Goal: Task Accomplishment & Management: Manage account settings

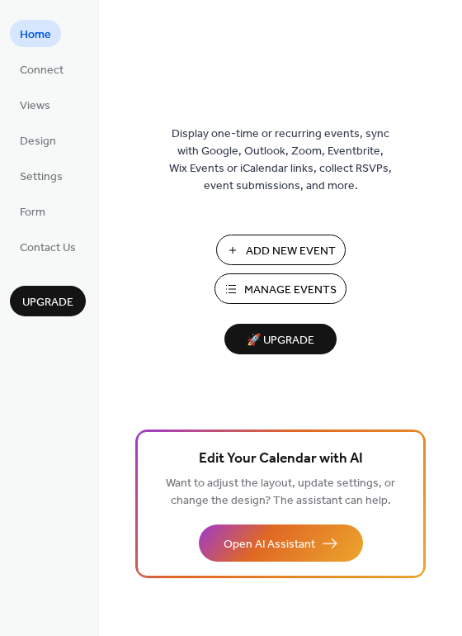
click at [269, 287] on span "Manage Events" at bounding box center [290, 290] width 92 height 17
click at [277, 285] on span "Manage Events" at bounding box center [290, 290] width 92 height 17
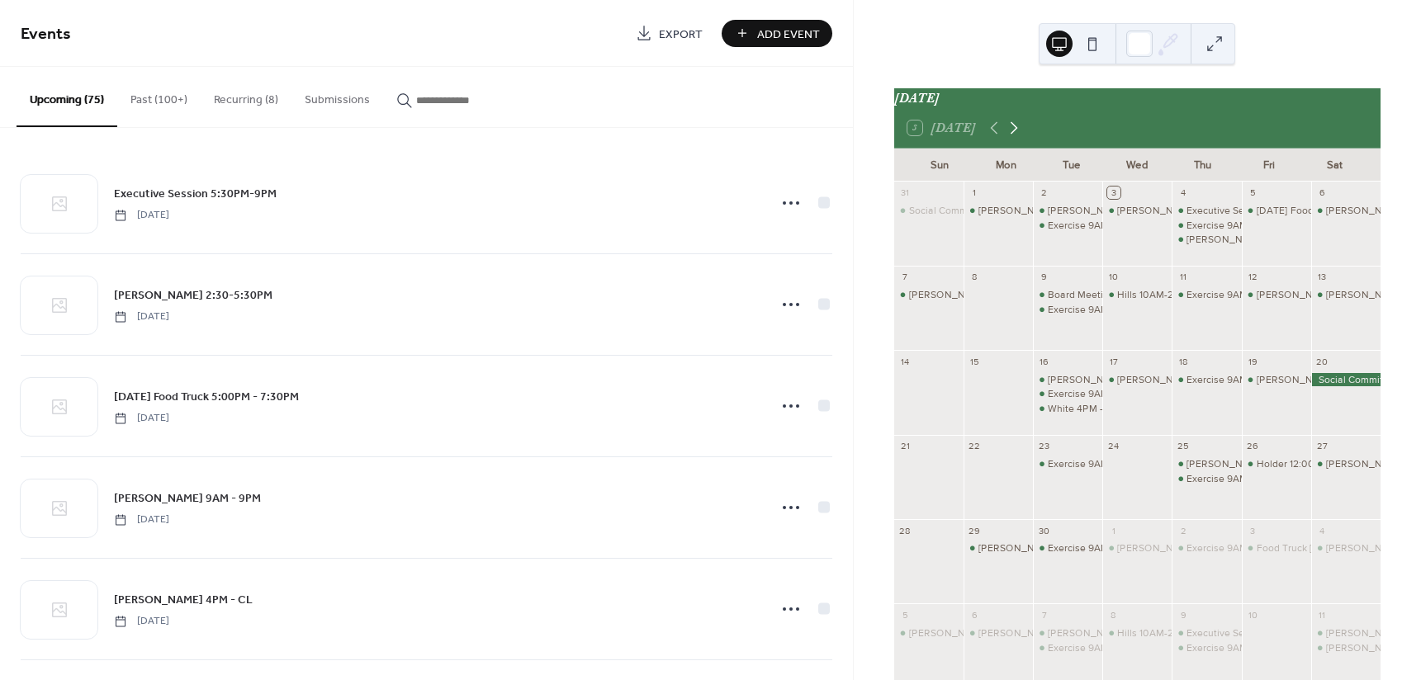
click at [1016, 132] on icon at bounding box center [1014, 128] width 20 height 20
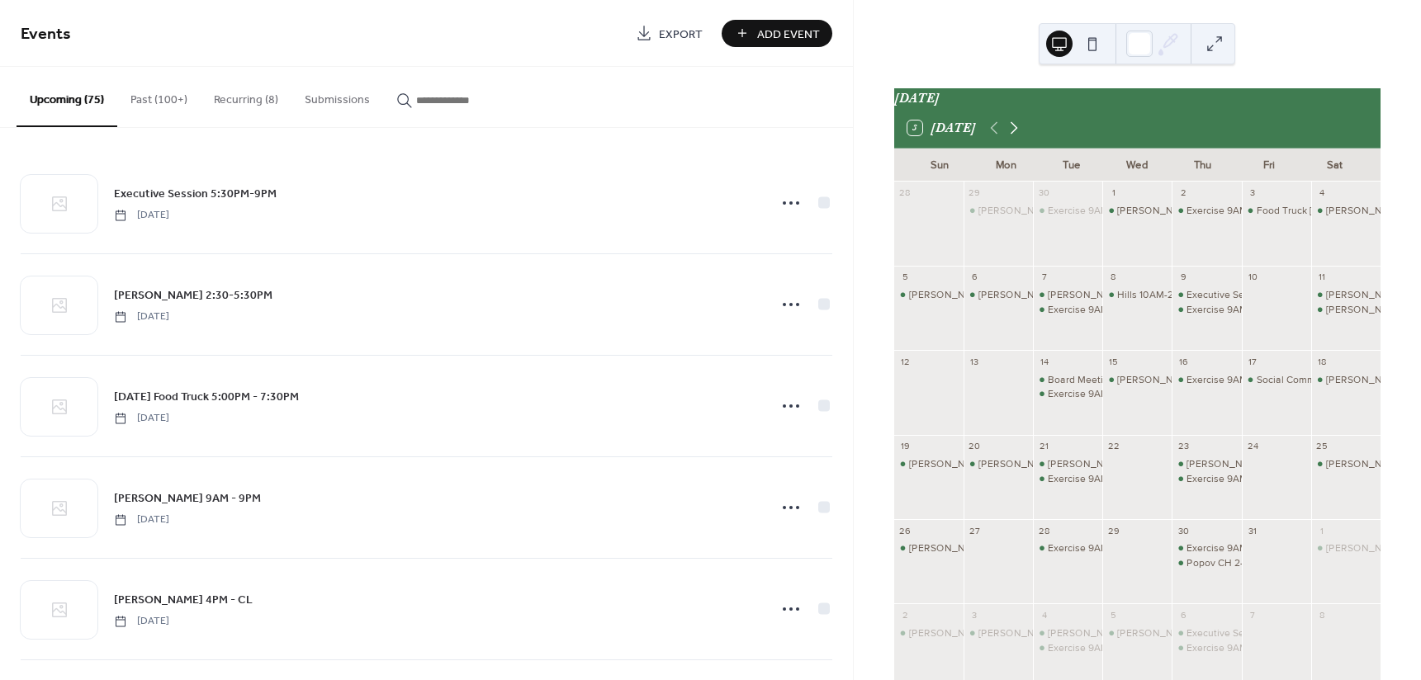
click at [1016, 132] on icon at bounding box center [1014, 128] width 20 height 20
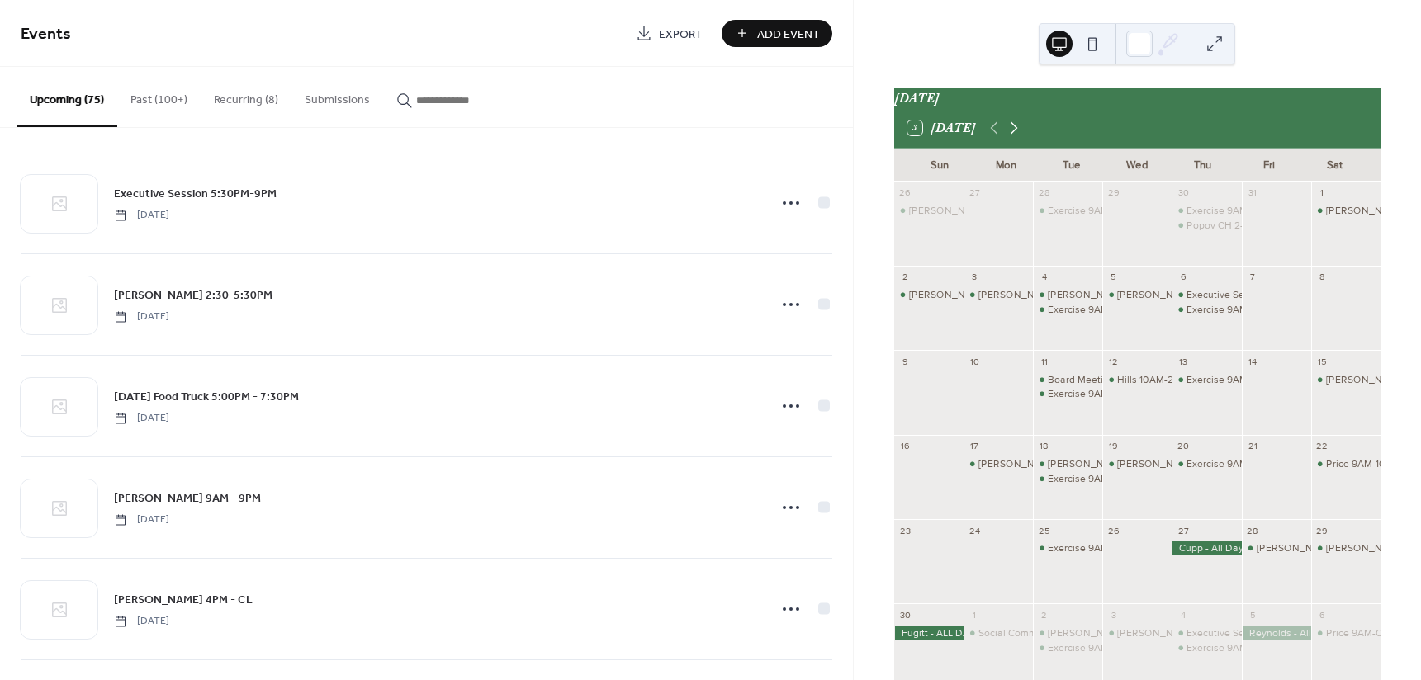
click at [1016, 132] on icon at bounding box center [1014, 128] width 20 height 20
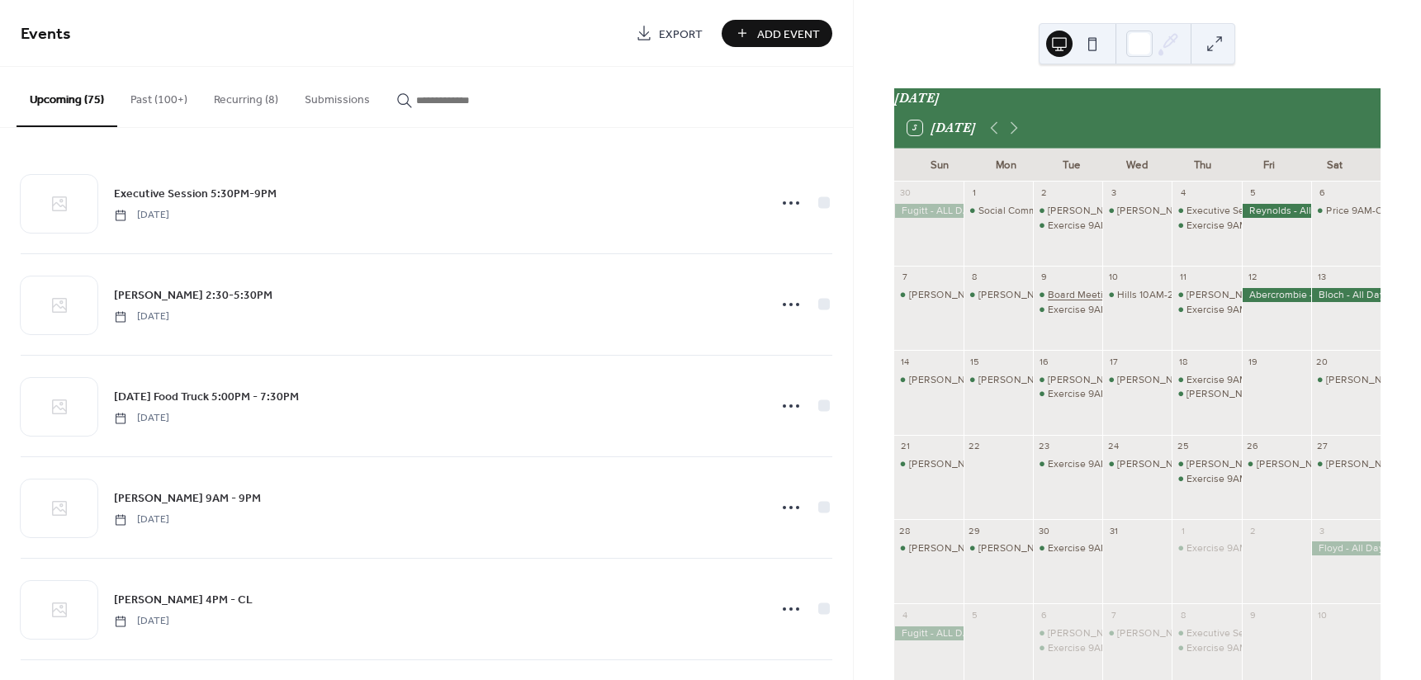
click at [1074, 302] on div "Board Meeting 5PM-9PM" at bounding box center [1105, 295] width 114 height 14
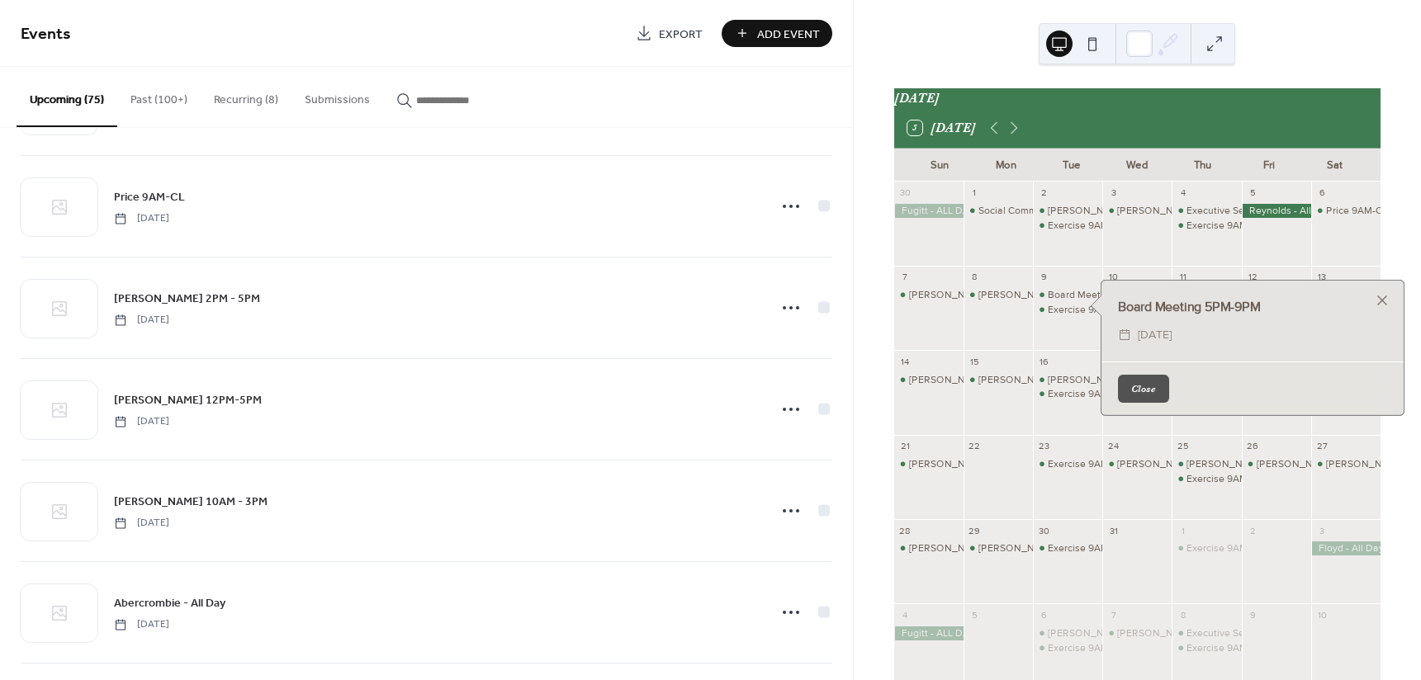
scroll to position [4215, 0]
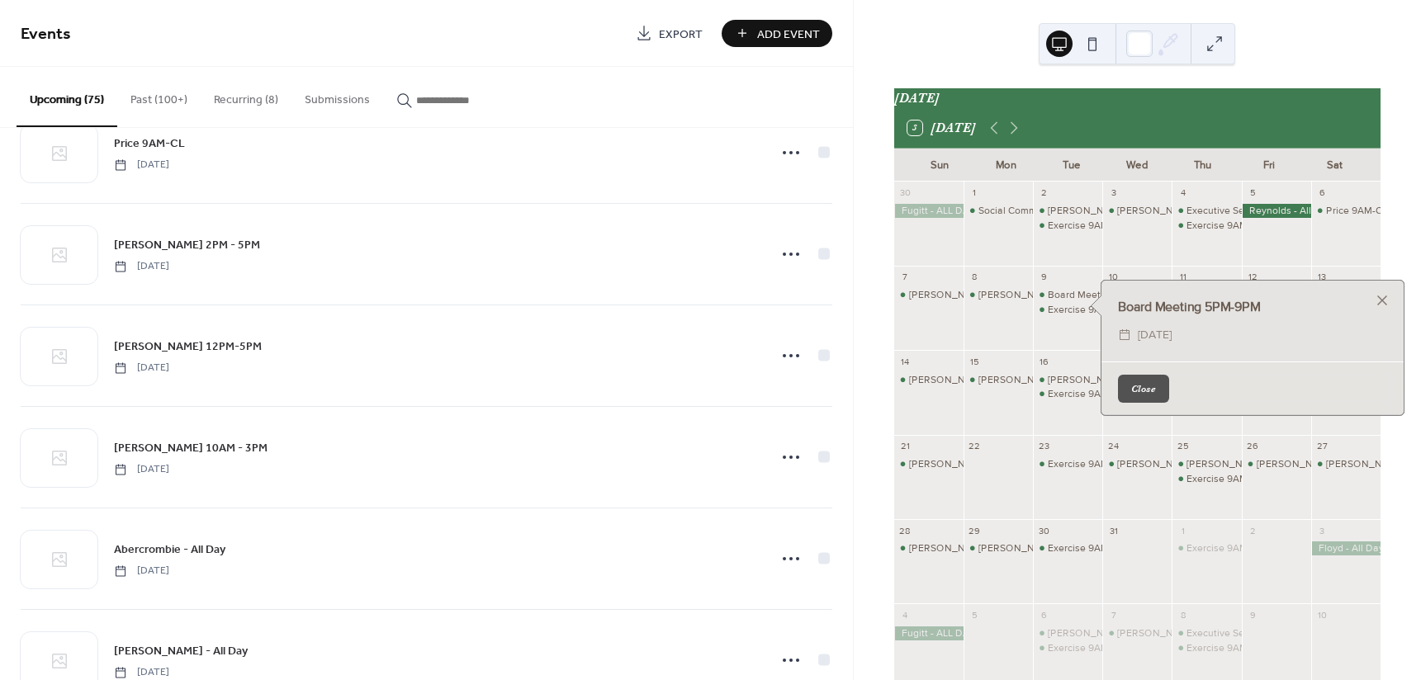
click at [1157, 384] on button "Close" at bounding box center [1143, 389] width 51 height 28
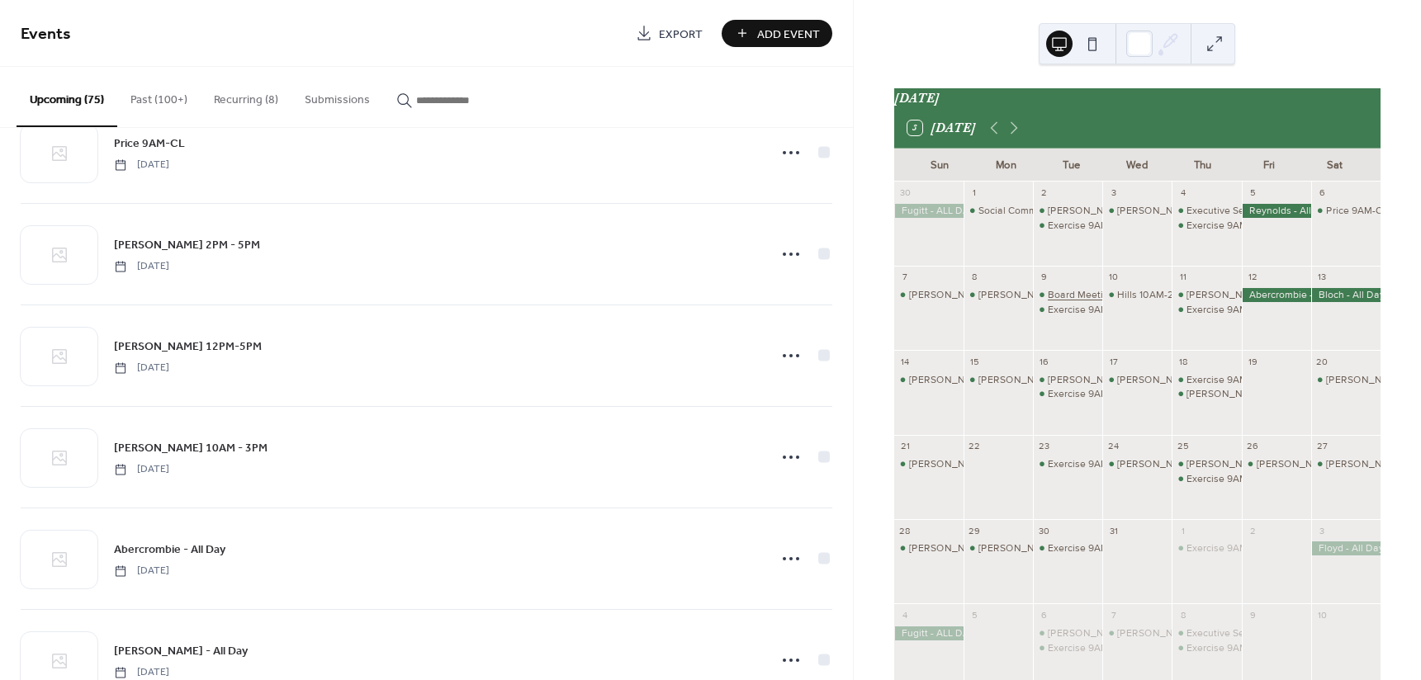
click at [1070, 301] on div "Board Meeting 5PM-9PM" at bounding box center [1105, 295] width 114 height 14
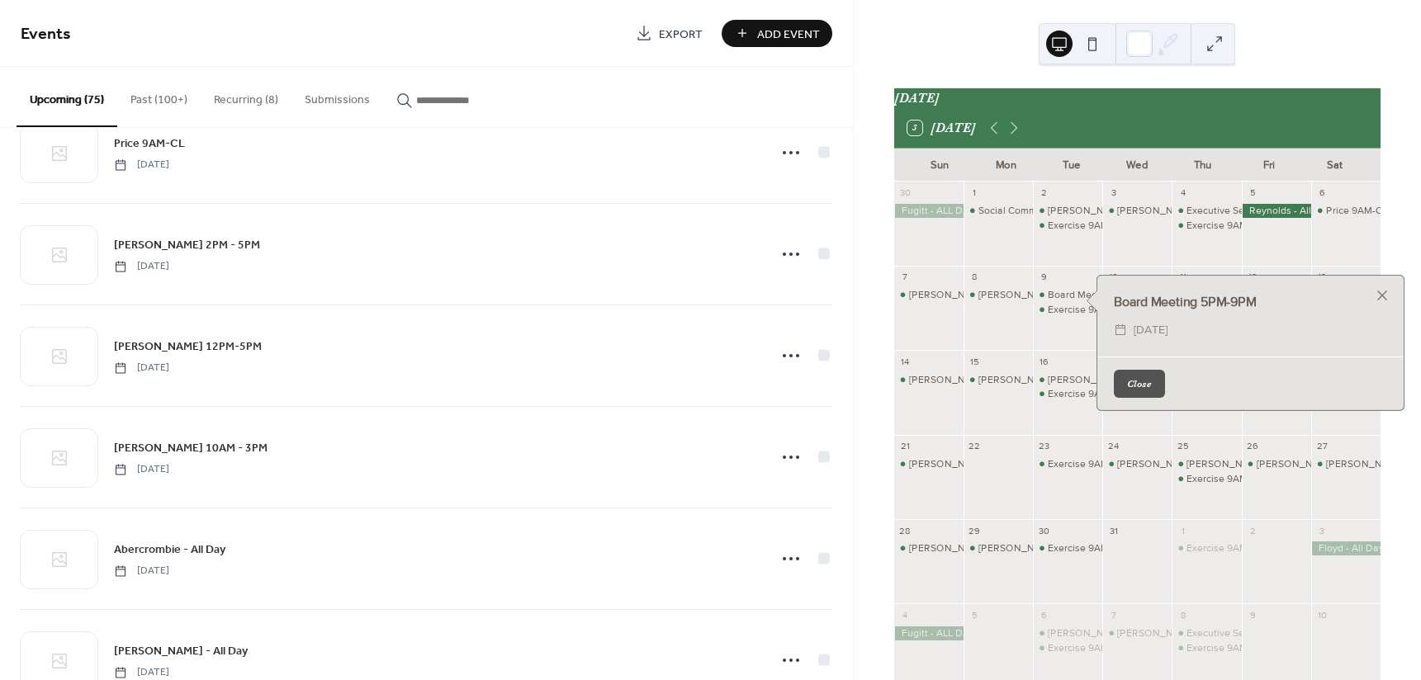
click at [242, 97] on button "Recurring (8)" at bounding box center [246, 96] width 91 height 59
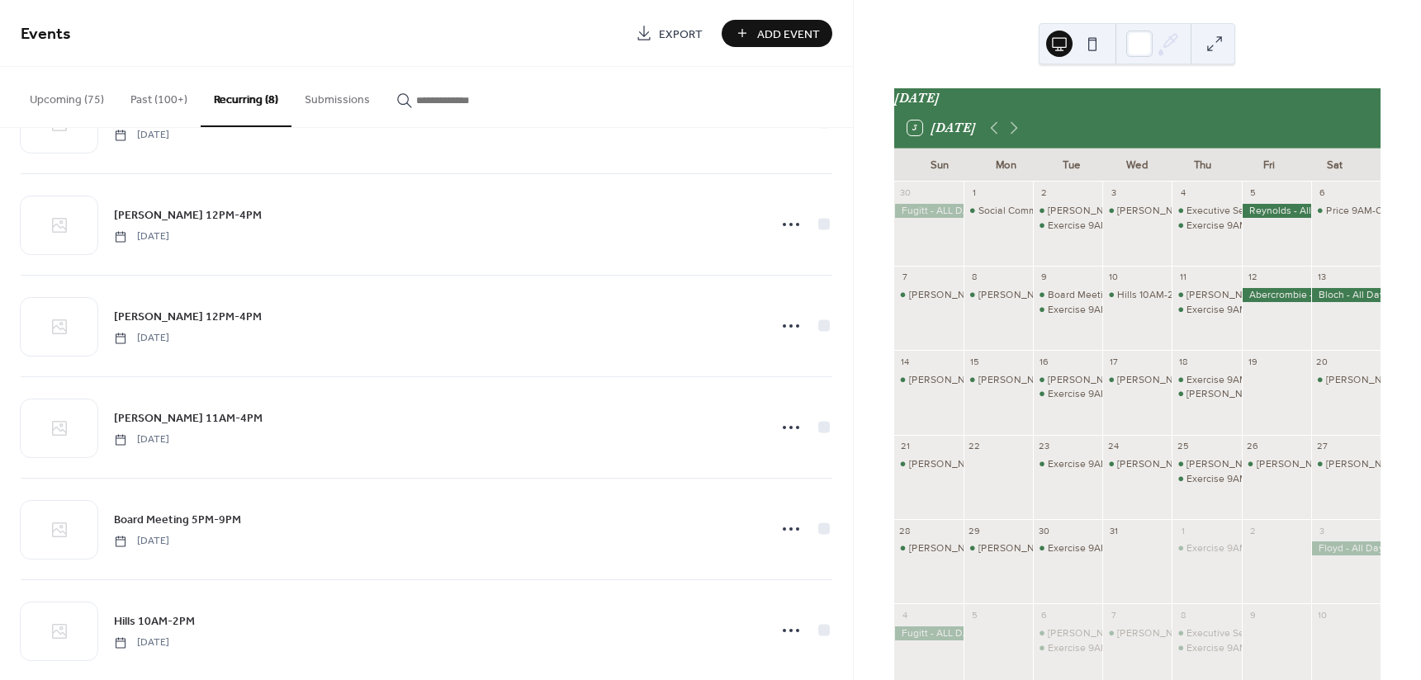
scroll to position [309, 0]
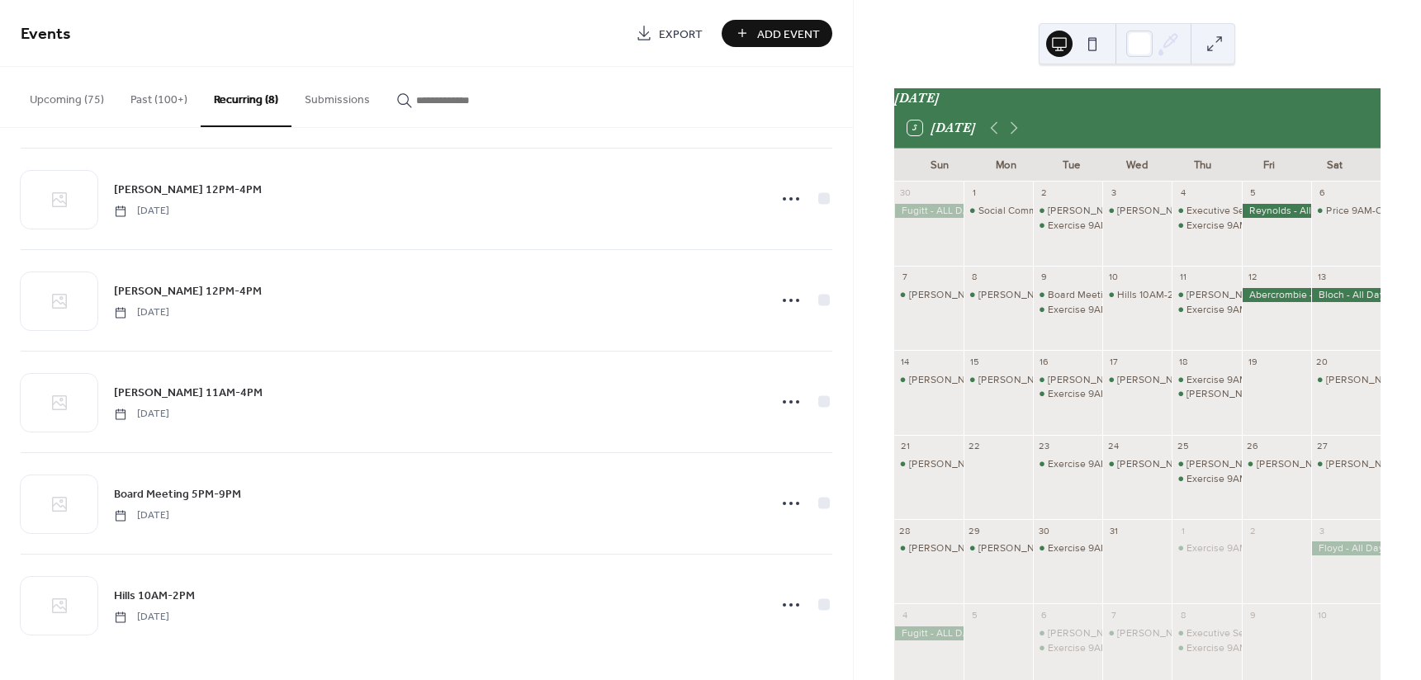
click at [156, 96] on button "Past (100+)" at bounding box center [158, 96] width 83 height 59
click at [61, 92] on button "Upcoming (75)" at bounding box center [67, 96] width 101 height 59
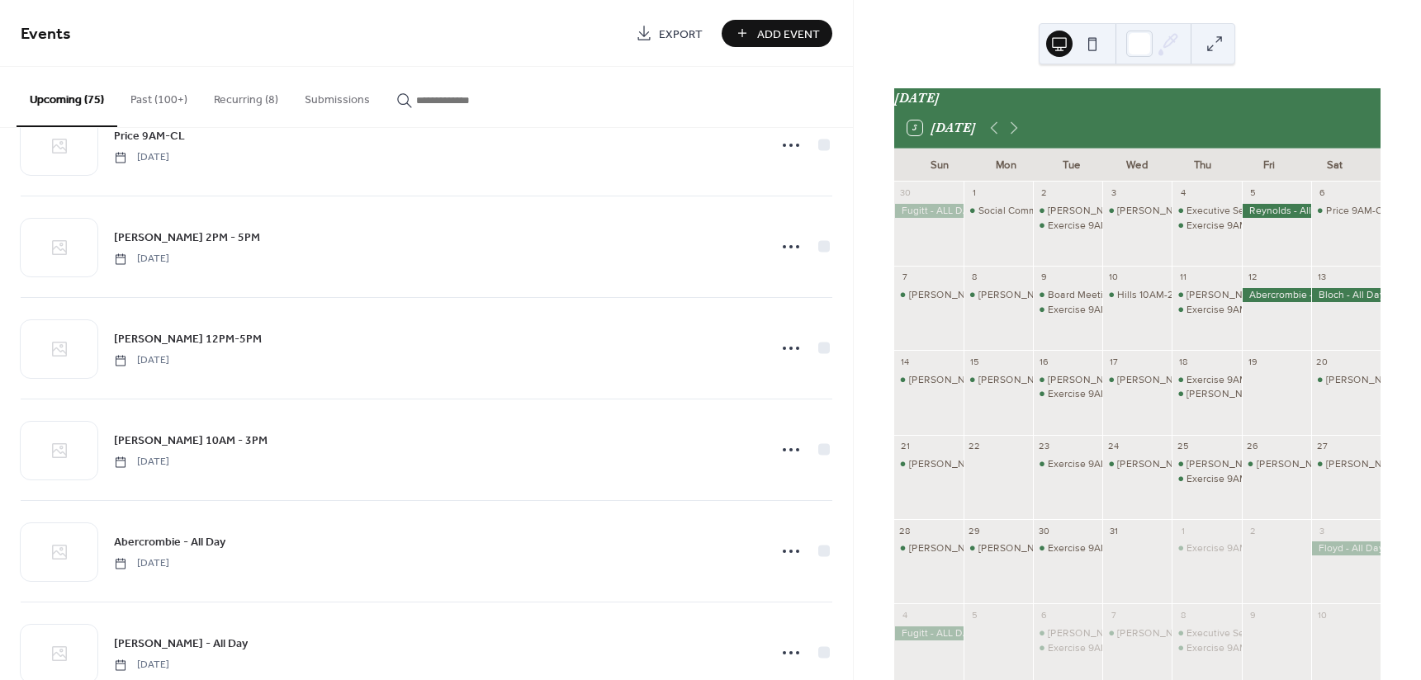
scroll to position [4205, 0]
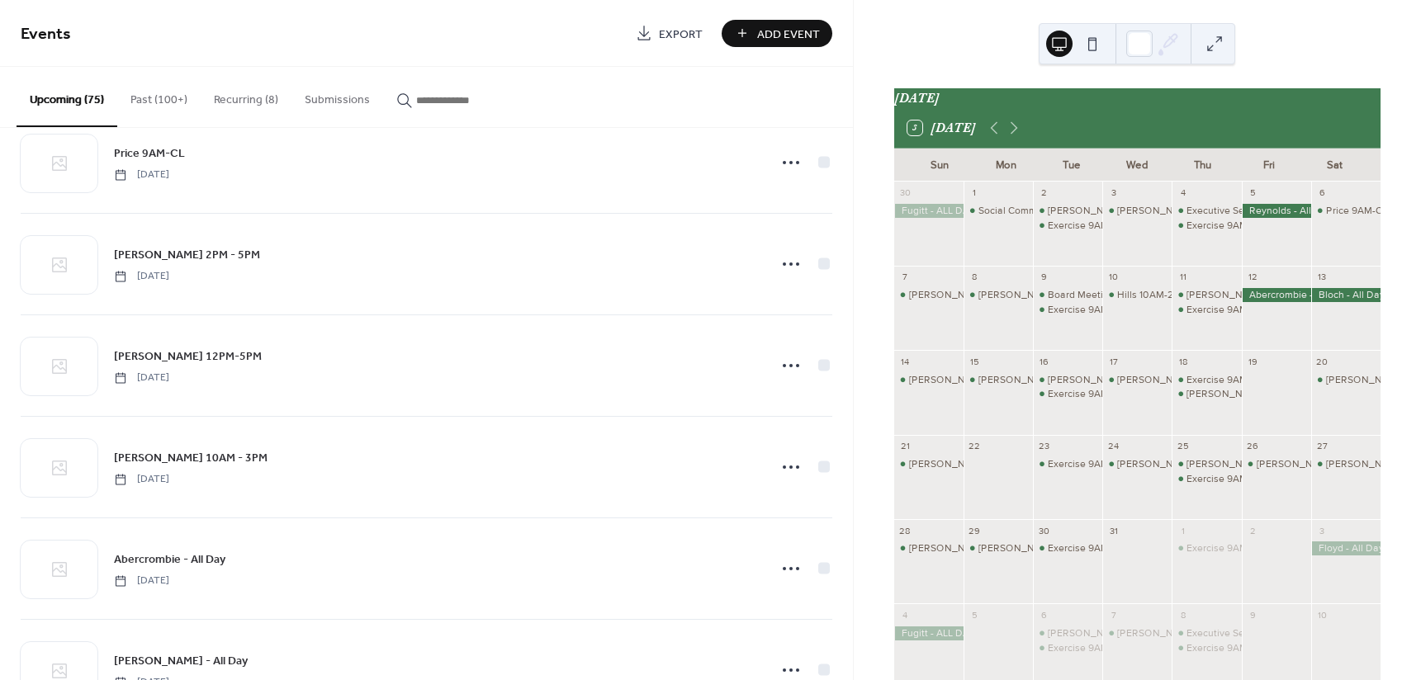
click at [245, 99] on button "Recurring (8)" at bounding box center [246, 96] width 91 height 59
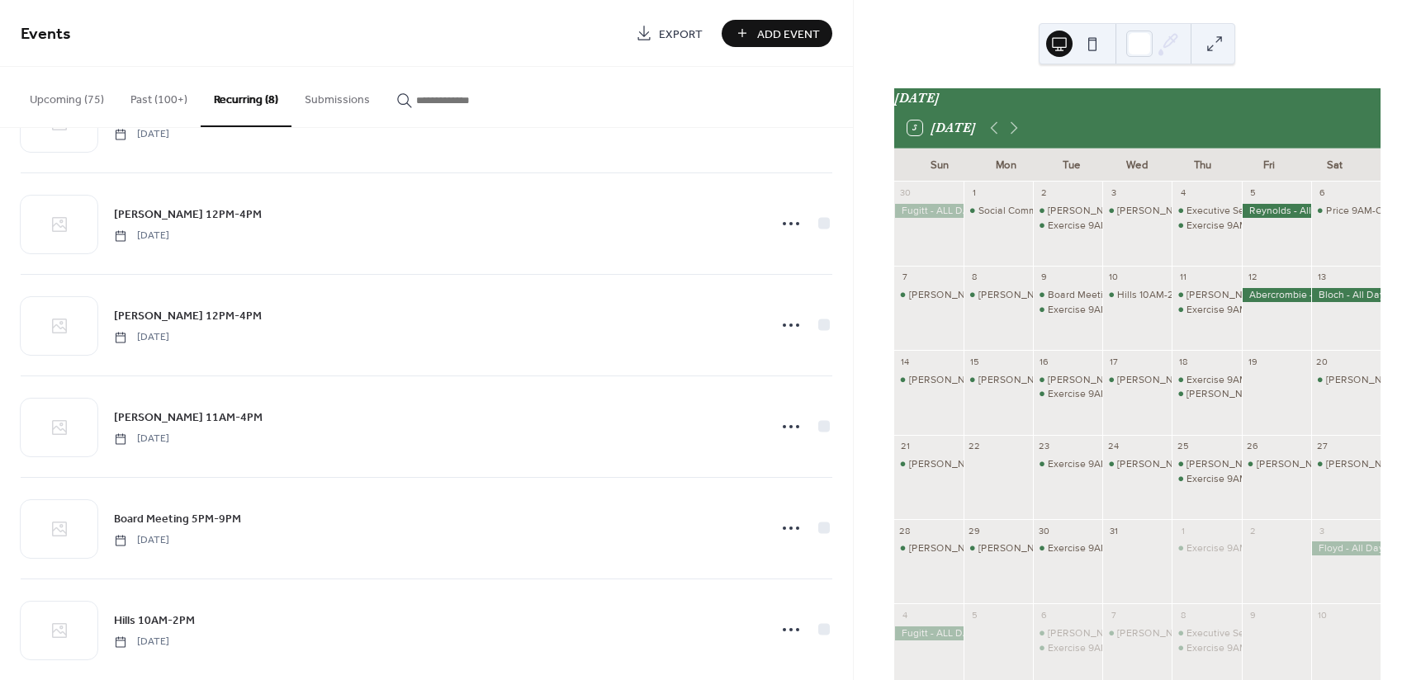
scroll to position [309, 0]
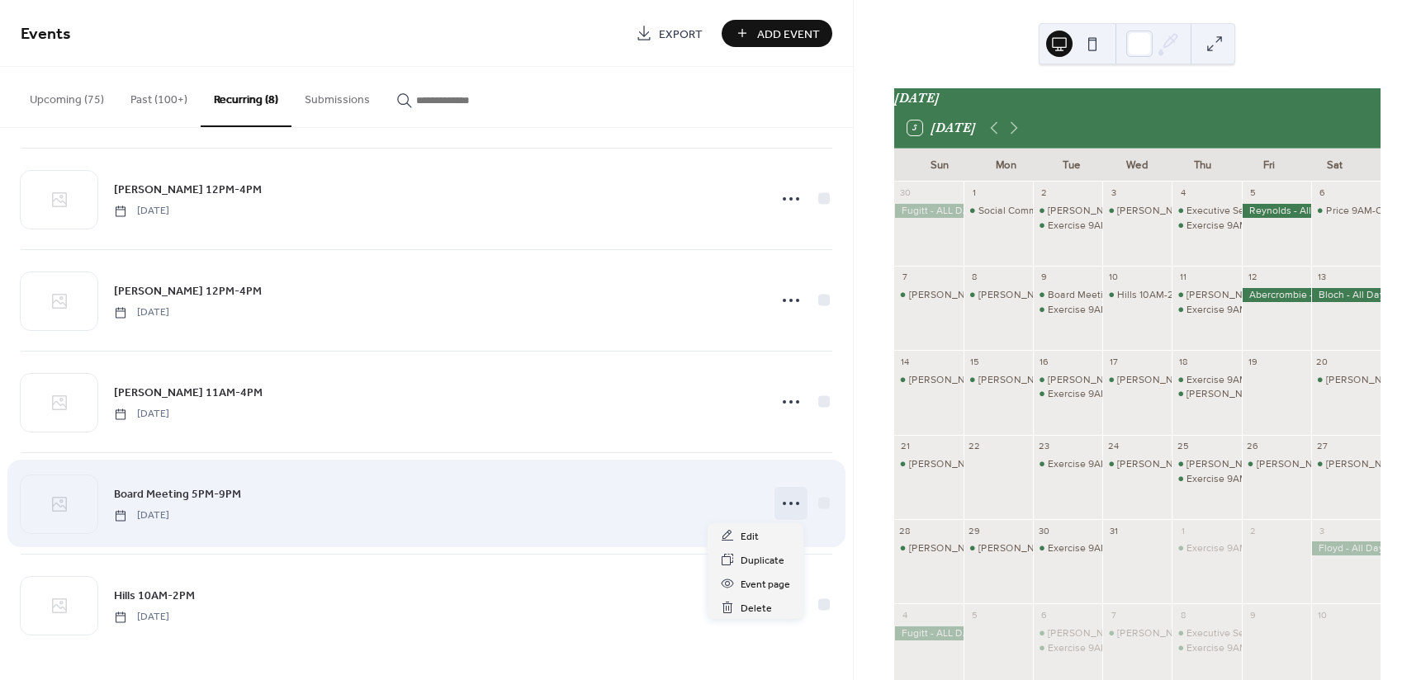
click at [785, 506] on icon at bounding box center [791, 504] width 26 height 26
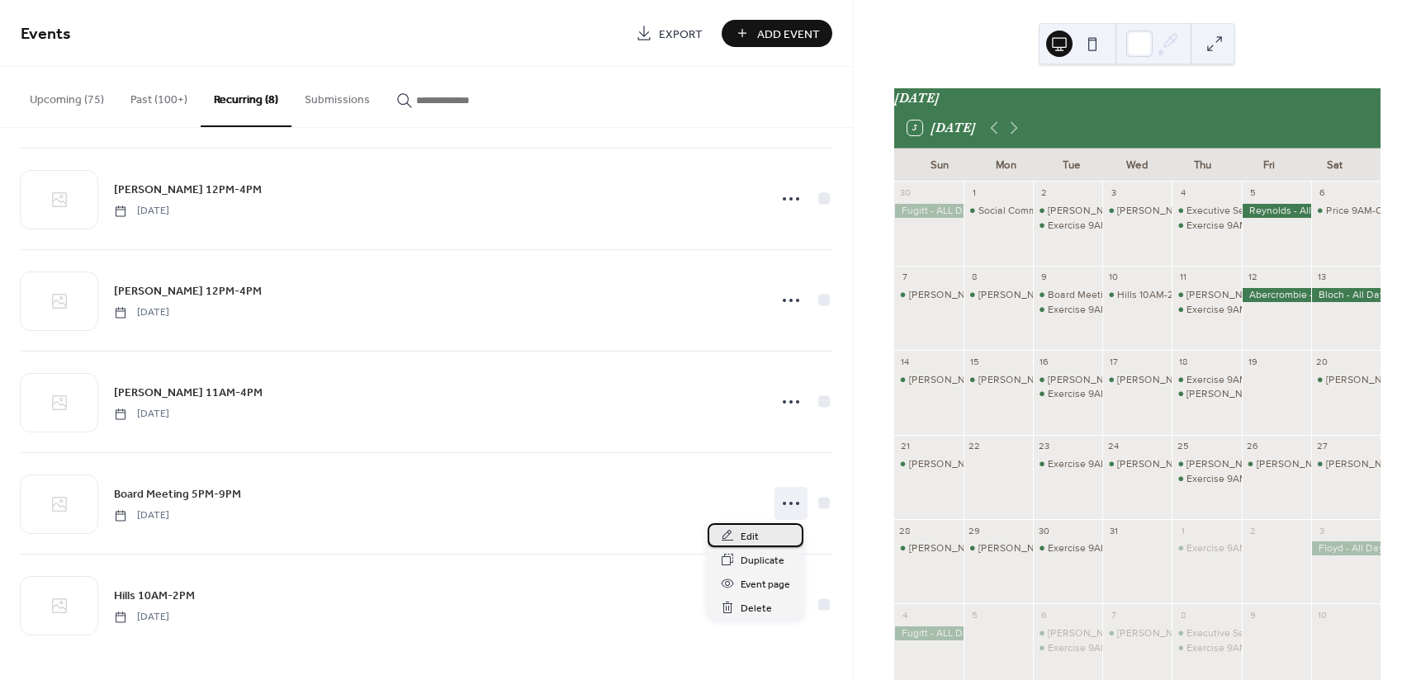
click at [771, 532] on div "Edit" at bounding box center [756, 536] width 96 height 24
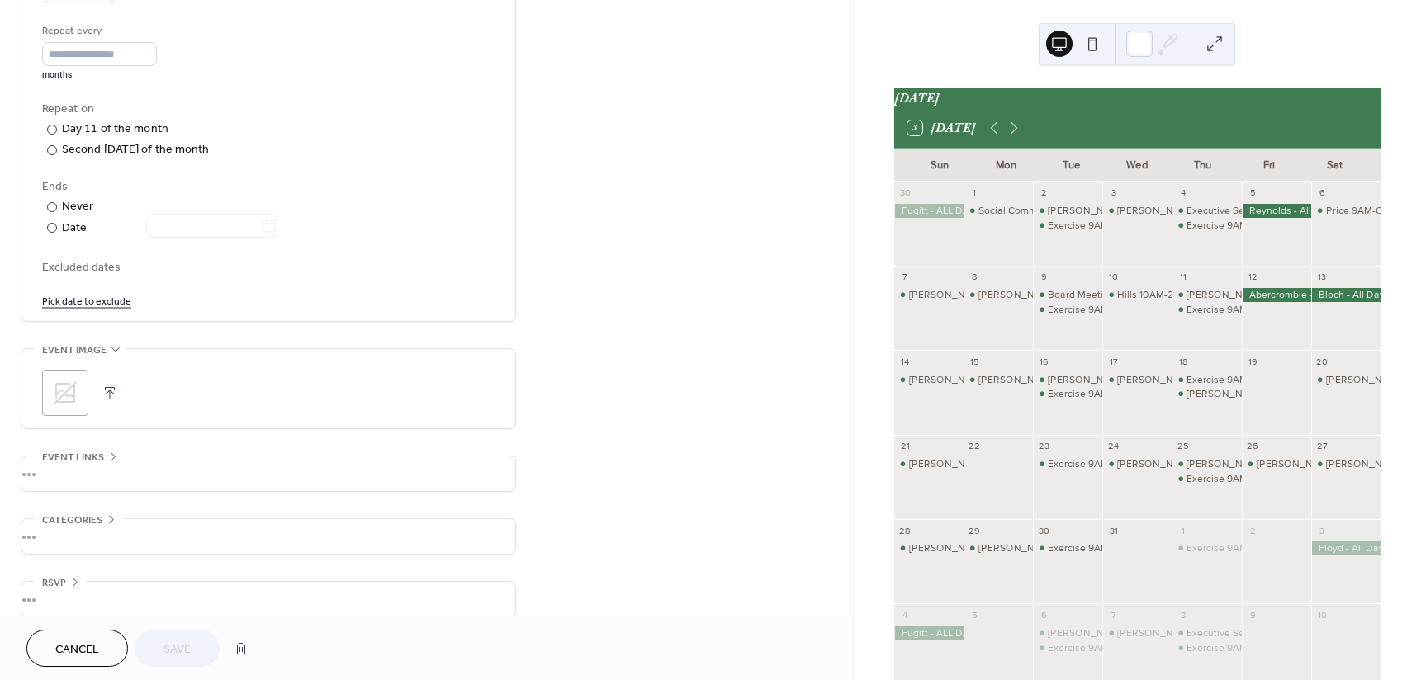
scroll to position [793, 0]
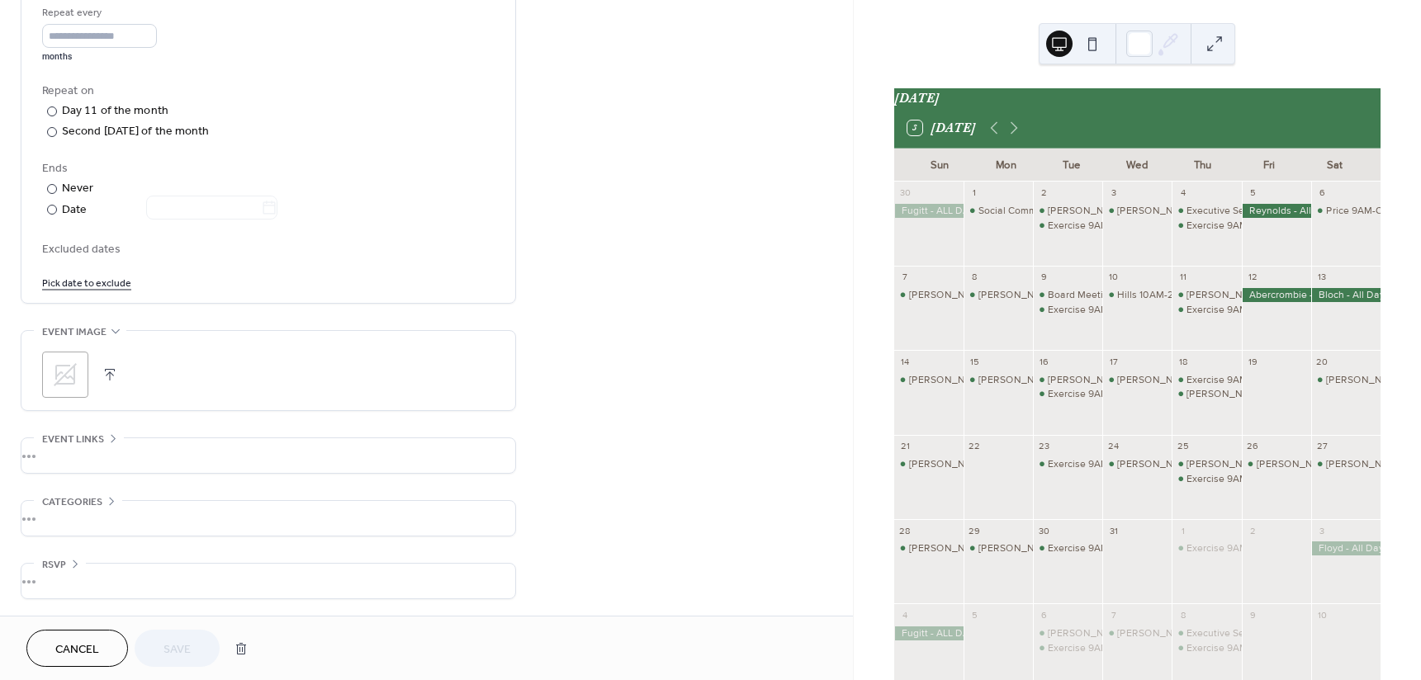
click at [86, 647] on span "Cancel" at bounding box center [77, 650] width 44 height 17
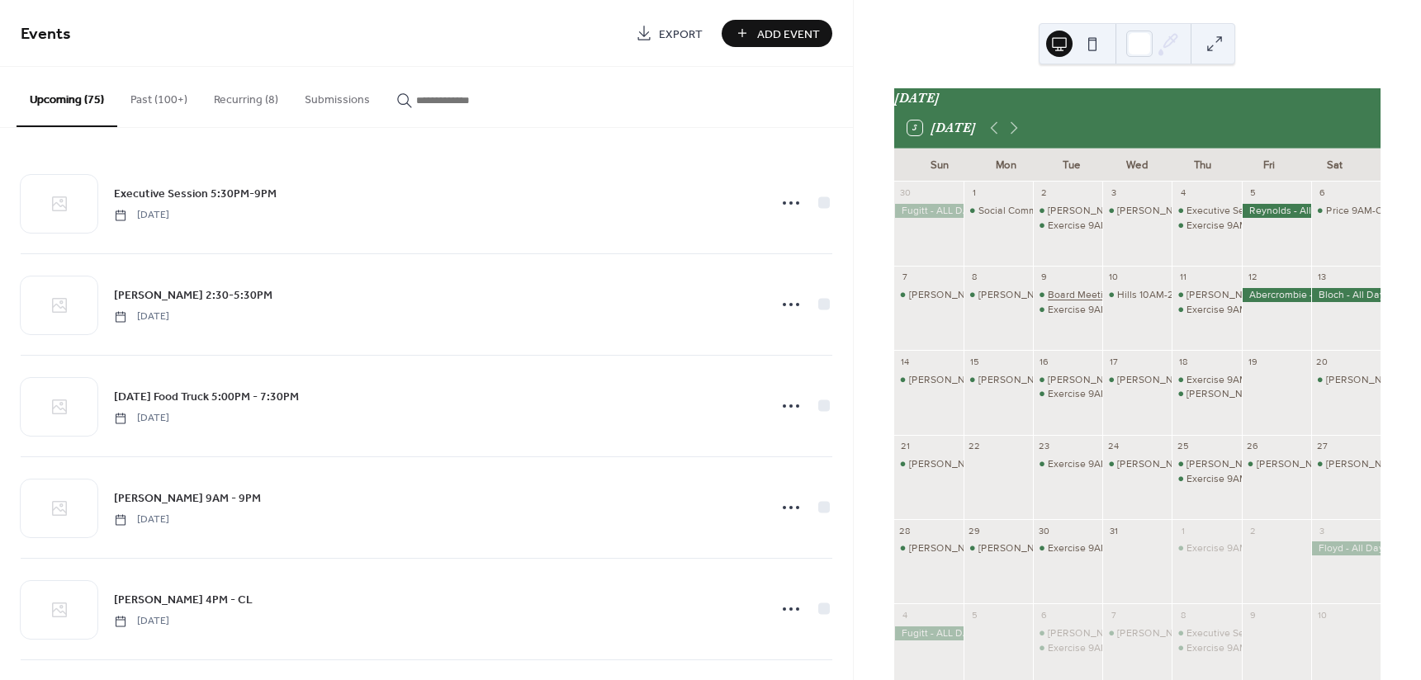
click at [1088, 302] on div "Board Meeting 5PM-9PM" at bounding box center [1105, 295] width 114 height 14
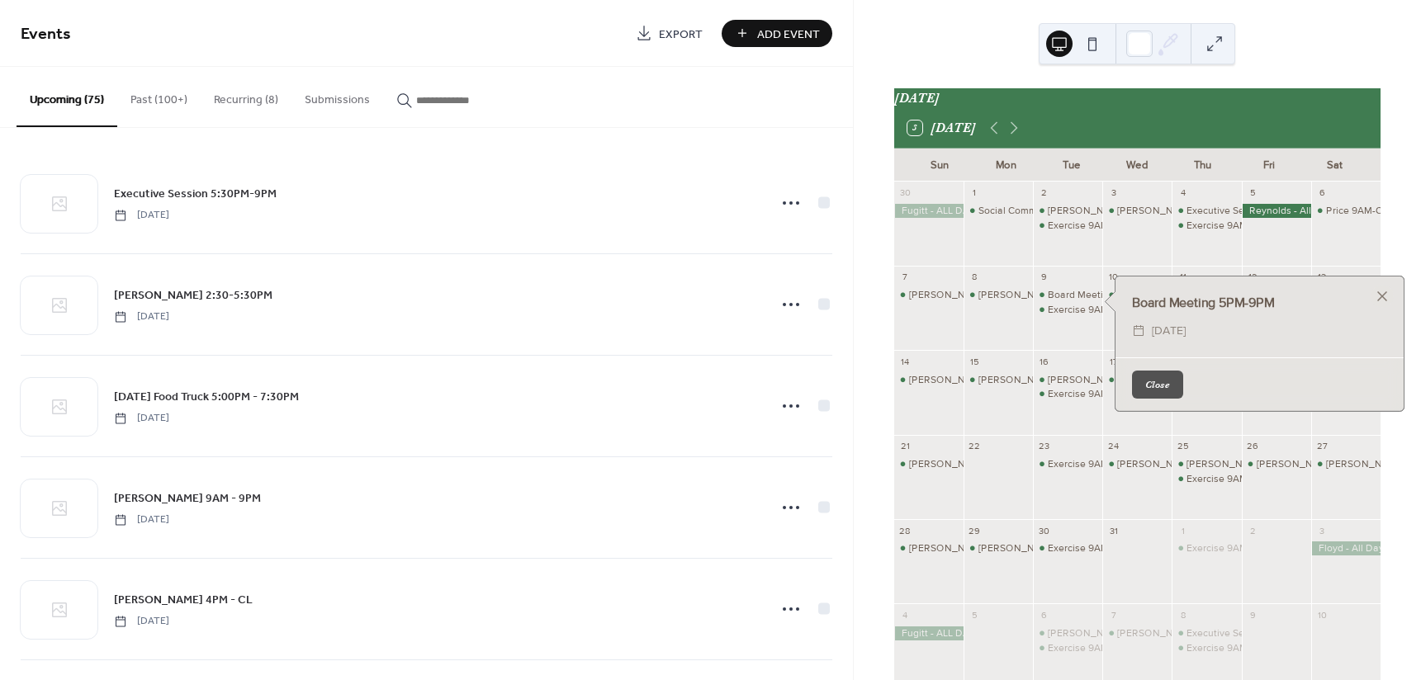
click at [88, 101] on button "Upcoming (75)" at bounding box center [67, 97] width 101 height 60
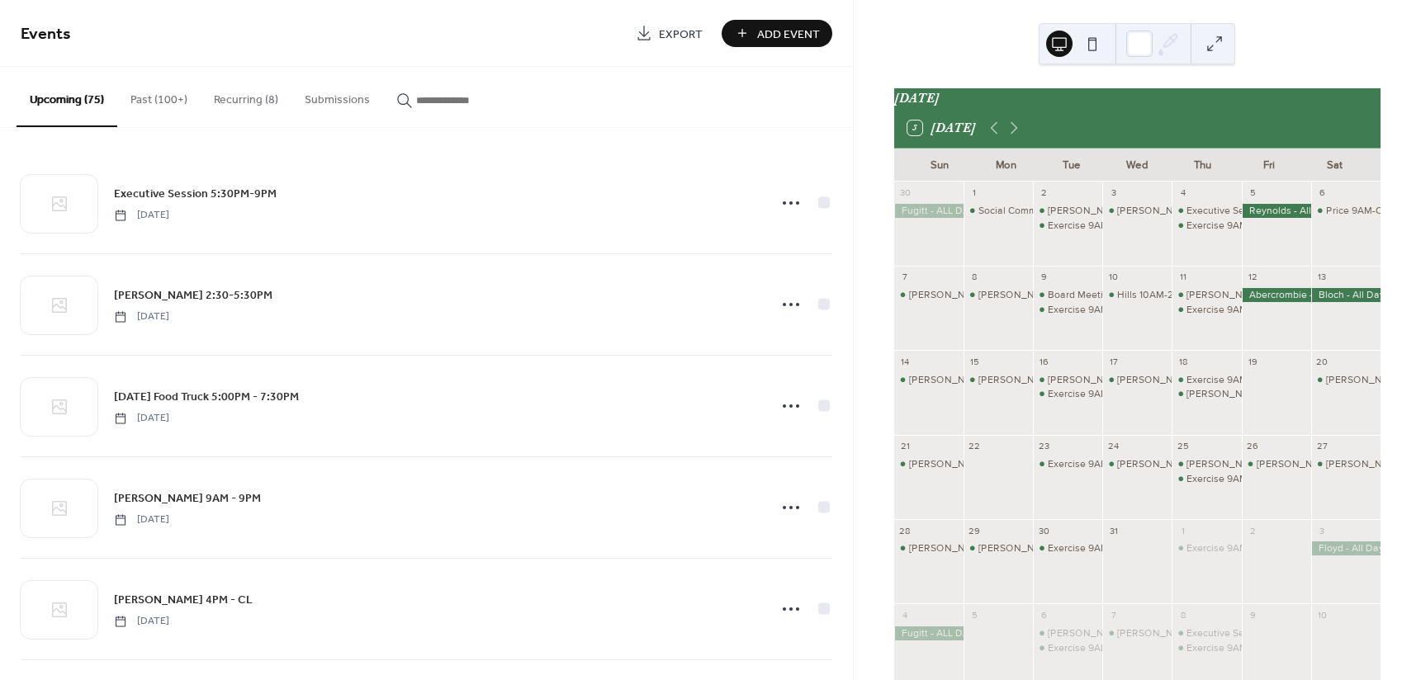
click at [780, 30] on span "Add Event" at bounding box center [788, 34] width 63 height 17
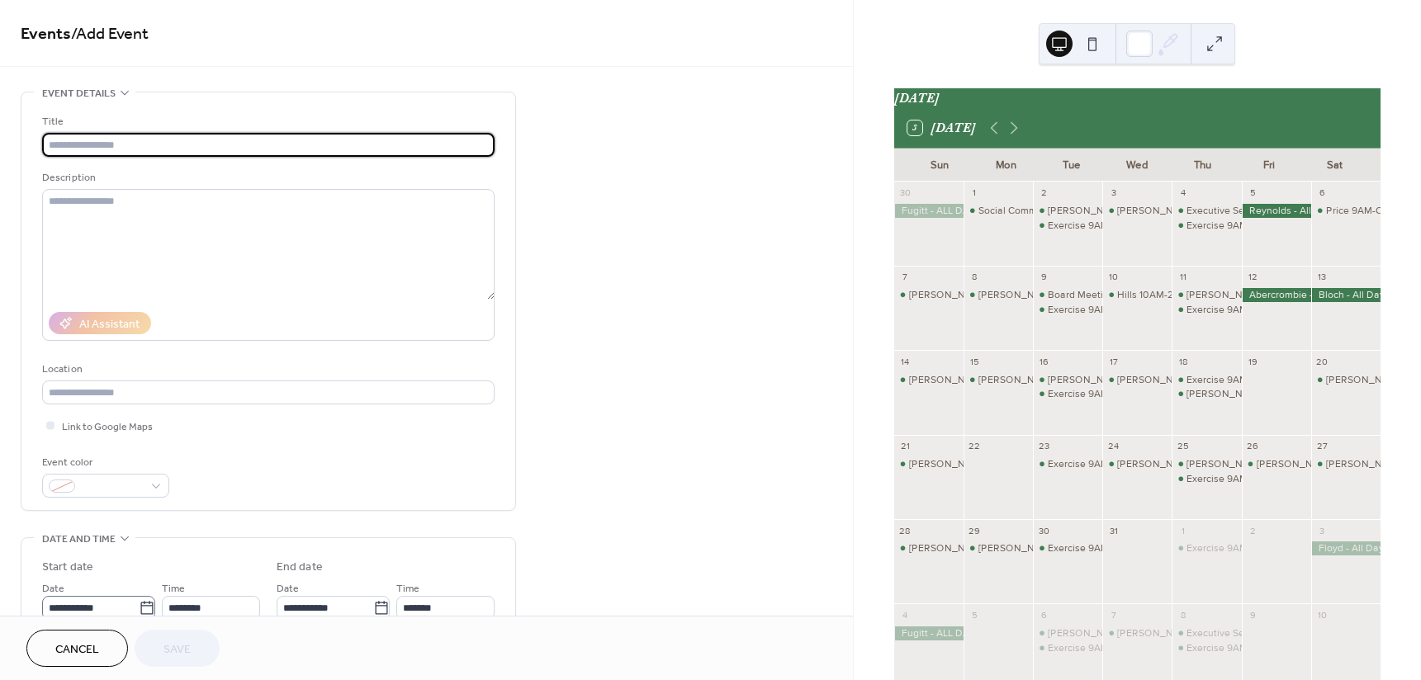
click at [146, 604] on body "**********" at bounding box center [710, 340] width 1421 height 680
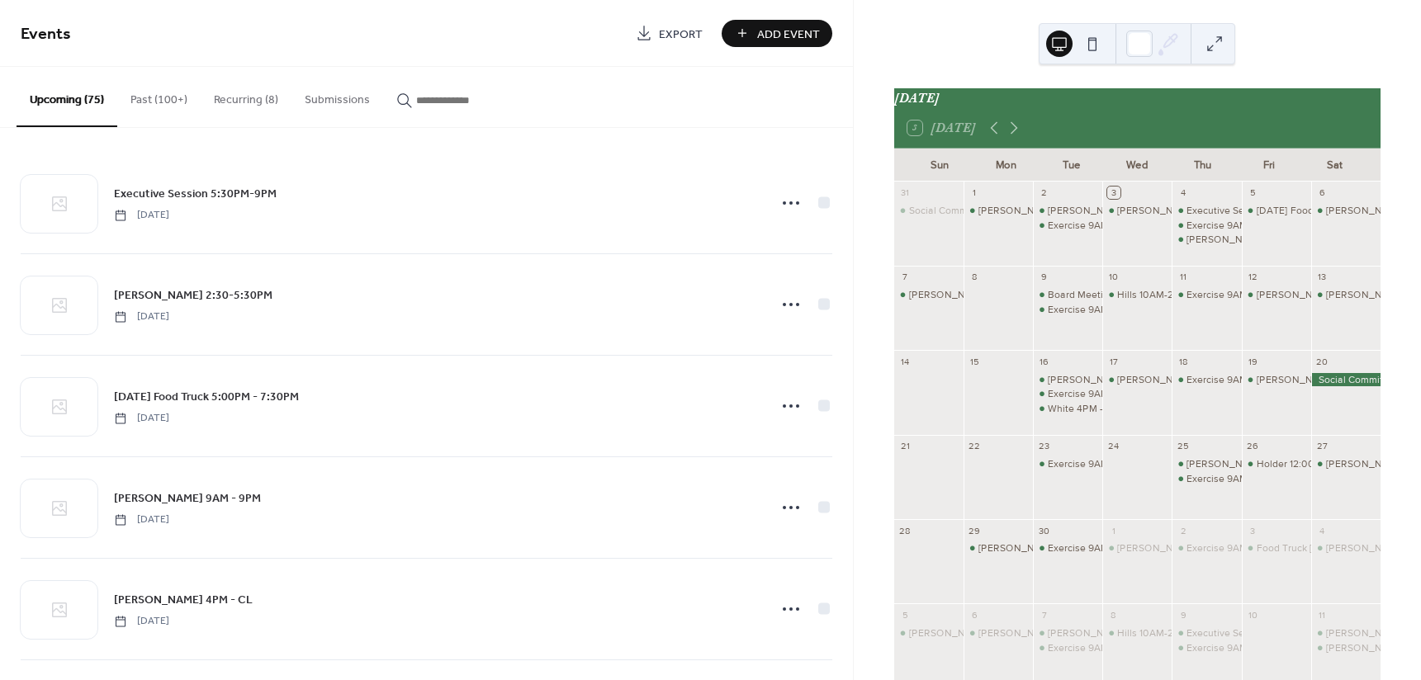
click at [781, 34] on span "Add Event" at bounding box center [788, 34] width 63 height 17
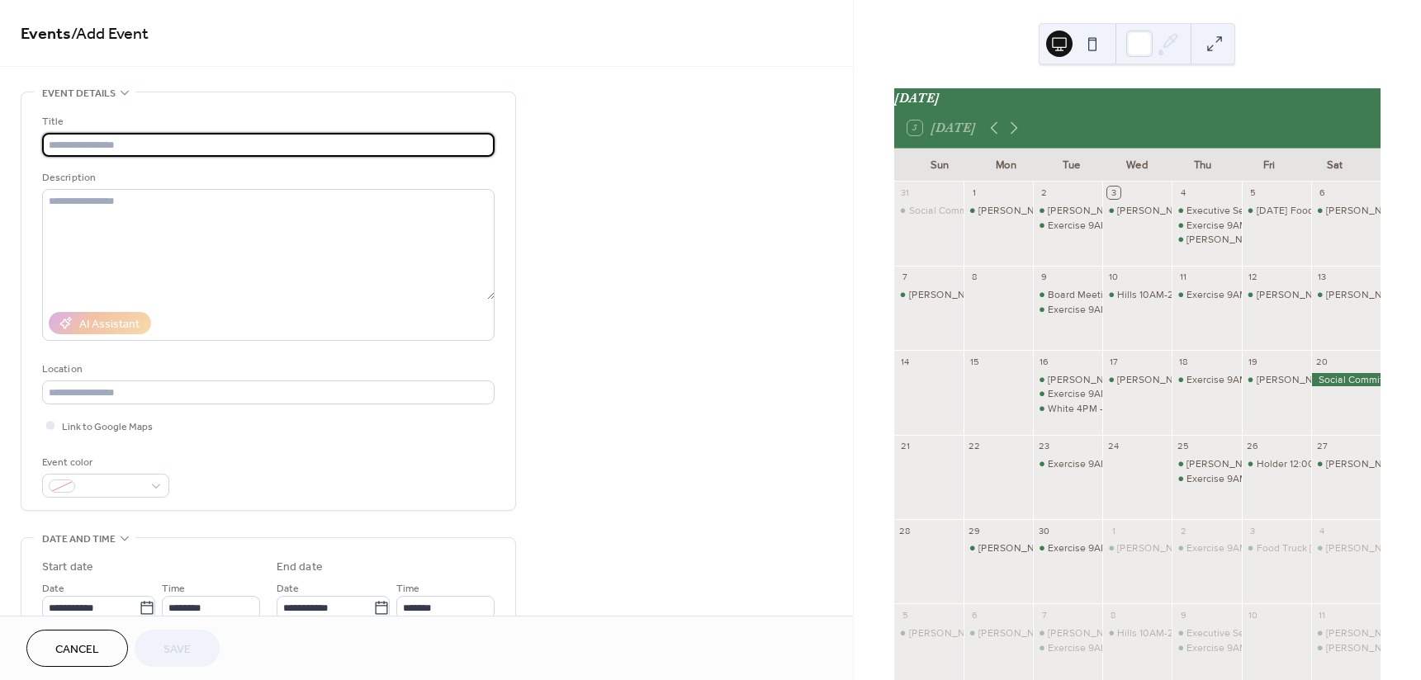
click at [158, 146] on input "text" at bounding box center [268, 145] width 453 height 24
click at [149, 145] on input "text" at bounding box center [268, 145] width 453 height 24
click at [257, 139] on input "******" at bounding box center [268, 145] width 453 height 24
click at [224, 138] on input "******" at bounding box center [268, 145] width 453 height 24
click at [225, 140] on input "******" at bounding box center [268, 145] width 453 height 24
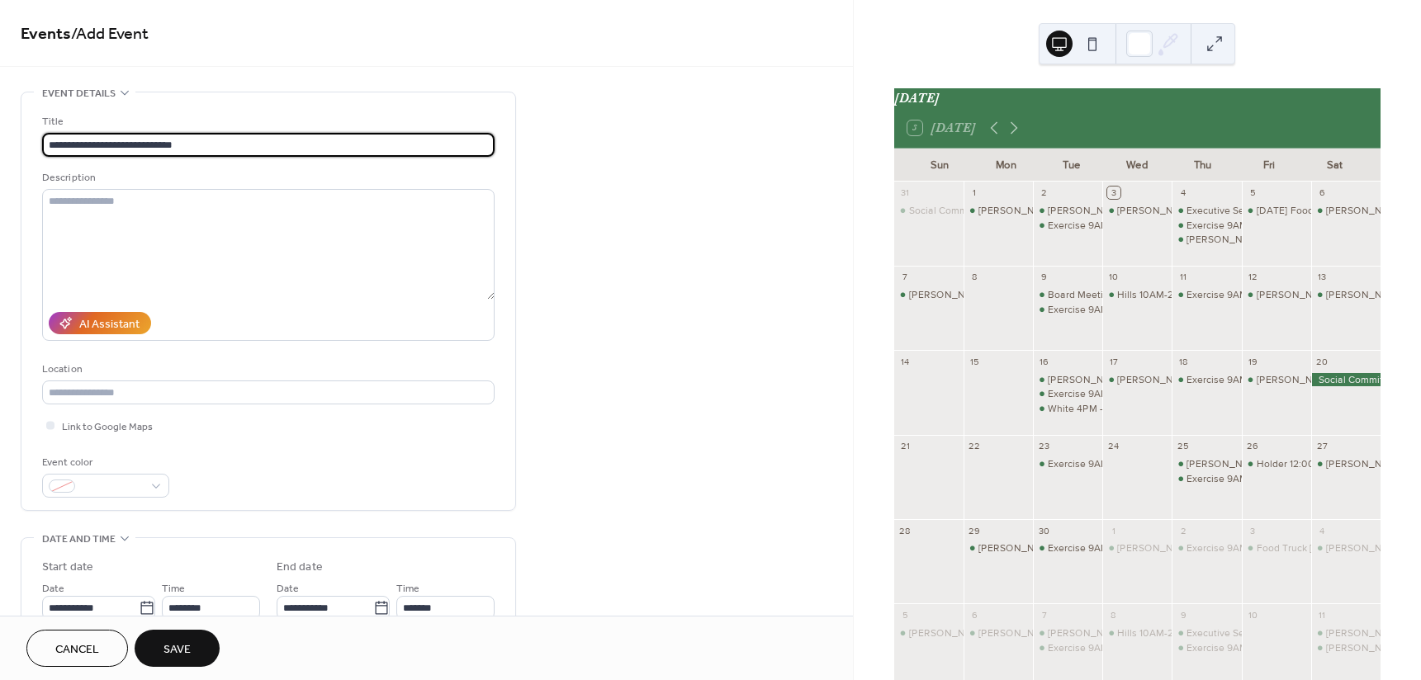
click at [173, 145] on input "**********" at bounding box center [268, 145] width 453 height 24
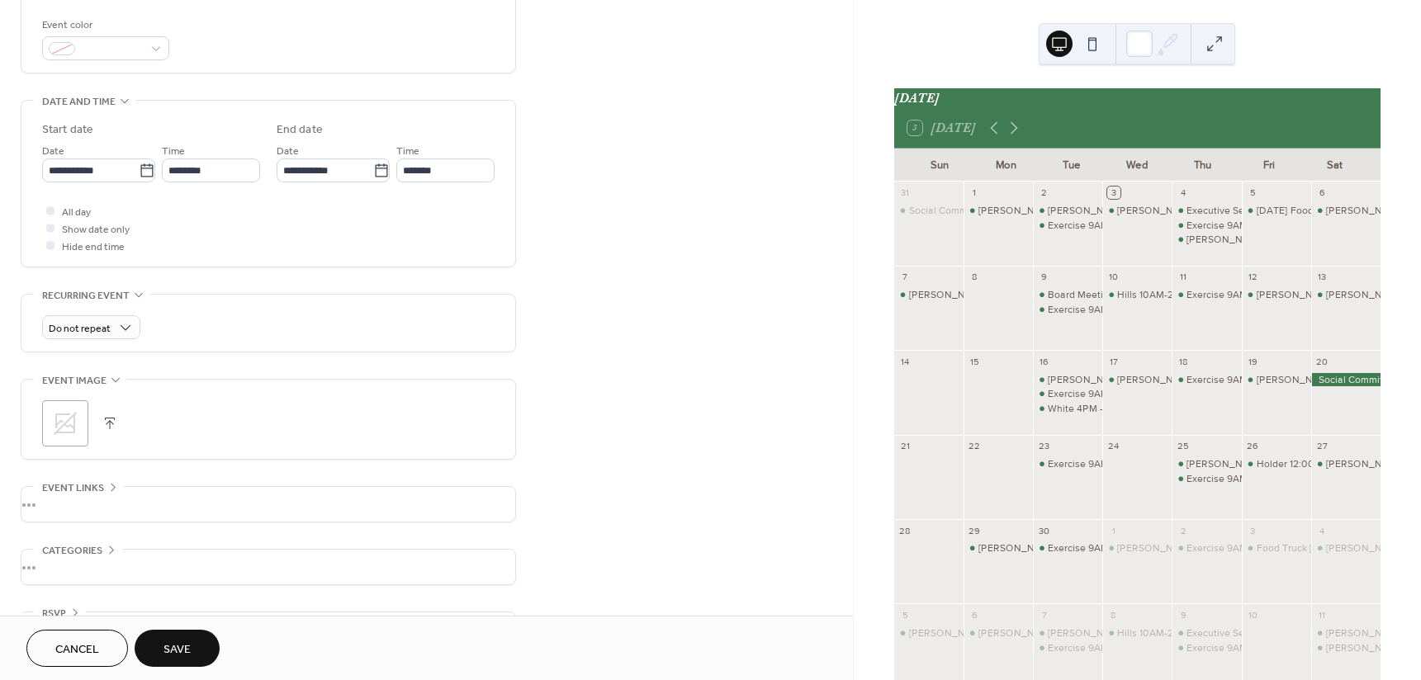
scroll to position [465, 0]
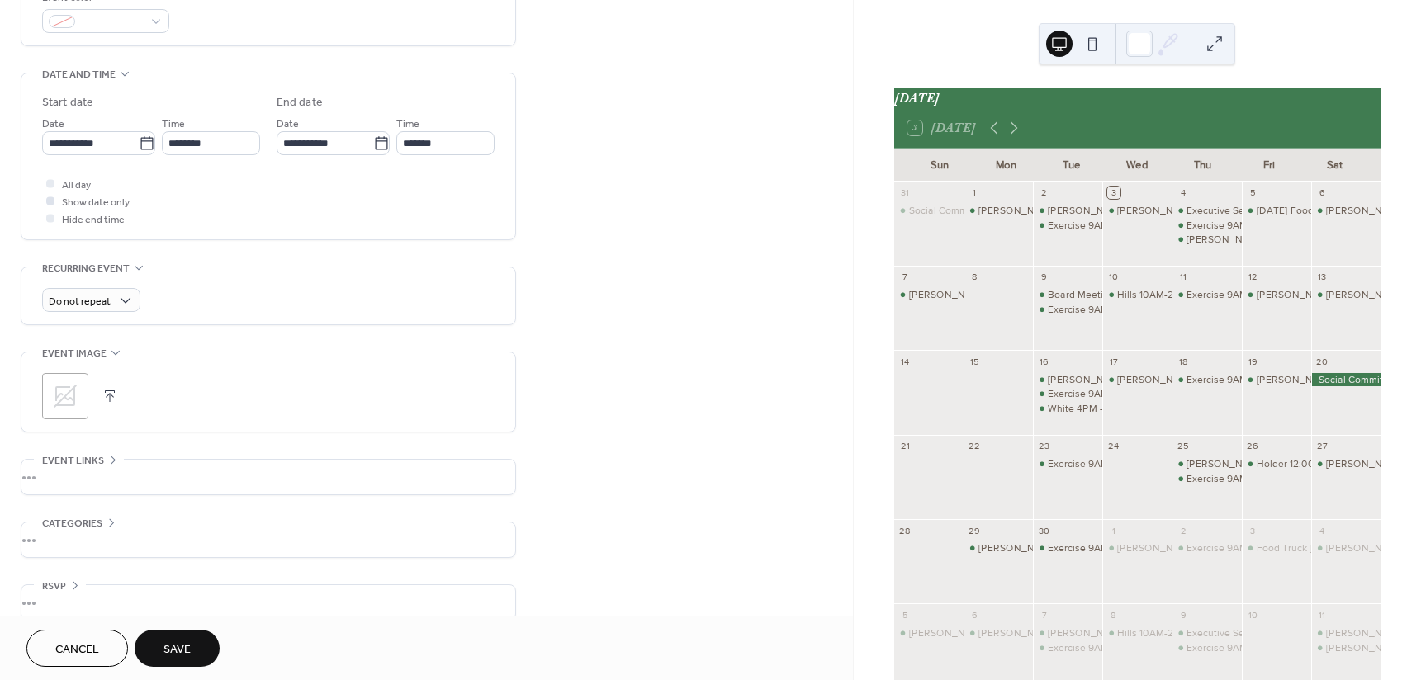
type input "**********"
click at [117, 204] on span "Show date only" at bounding box center [96, 202] width 68 height 17
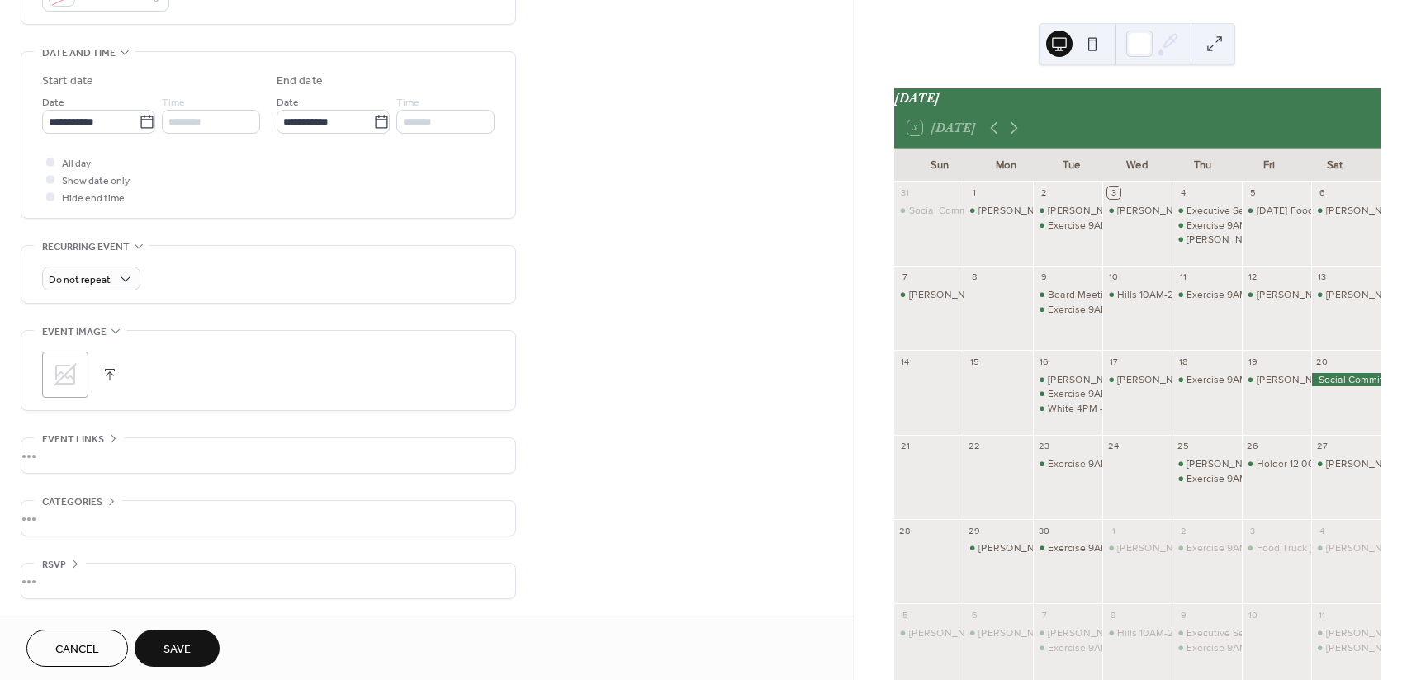
click at [142, 636] on button "Save" at bounding box center [177, 648] width 85 height 37
click at [180, 646] on div "Cancel Save" at bounding box center [122, 648] width 193 height 37
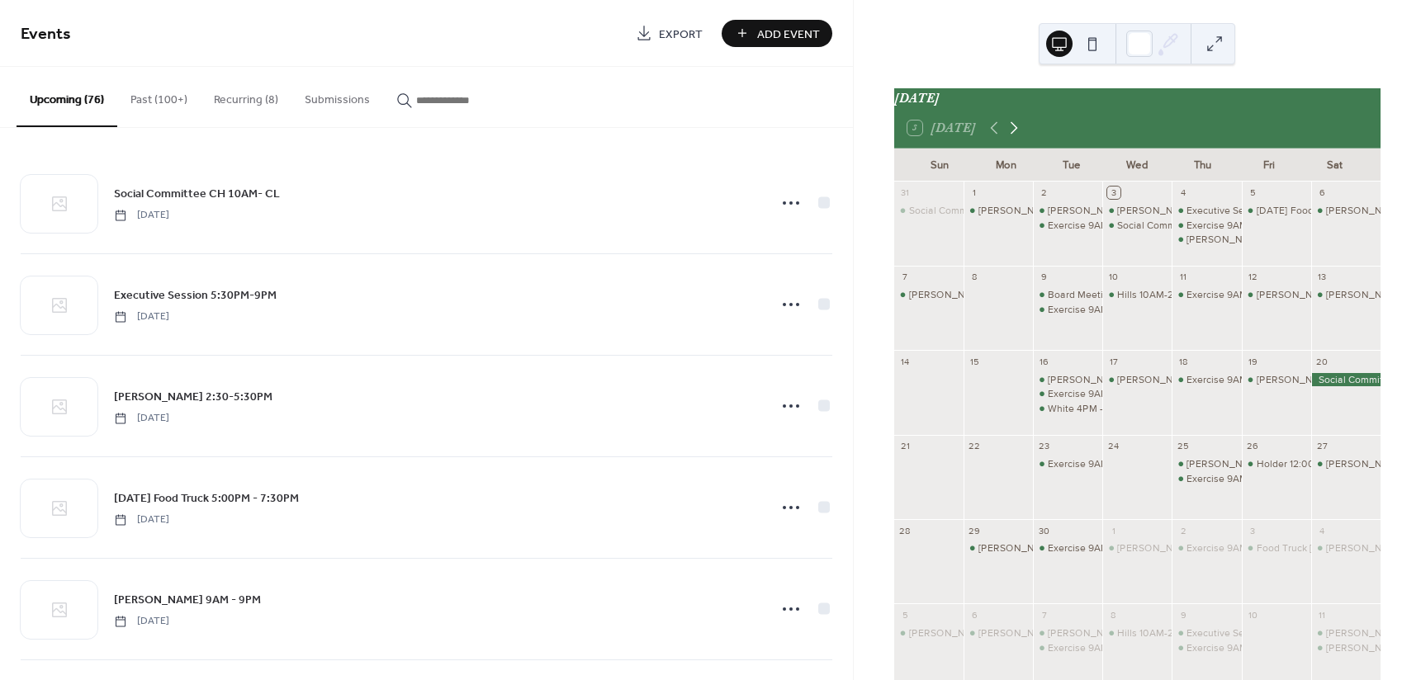
click at [1013, 134] on icon at bounding box center [1014, 128] width 20 height 20
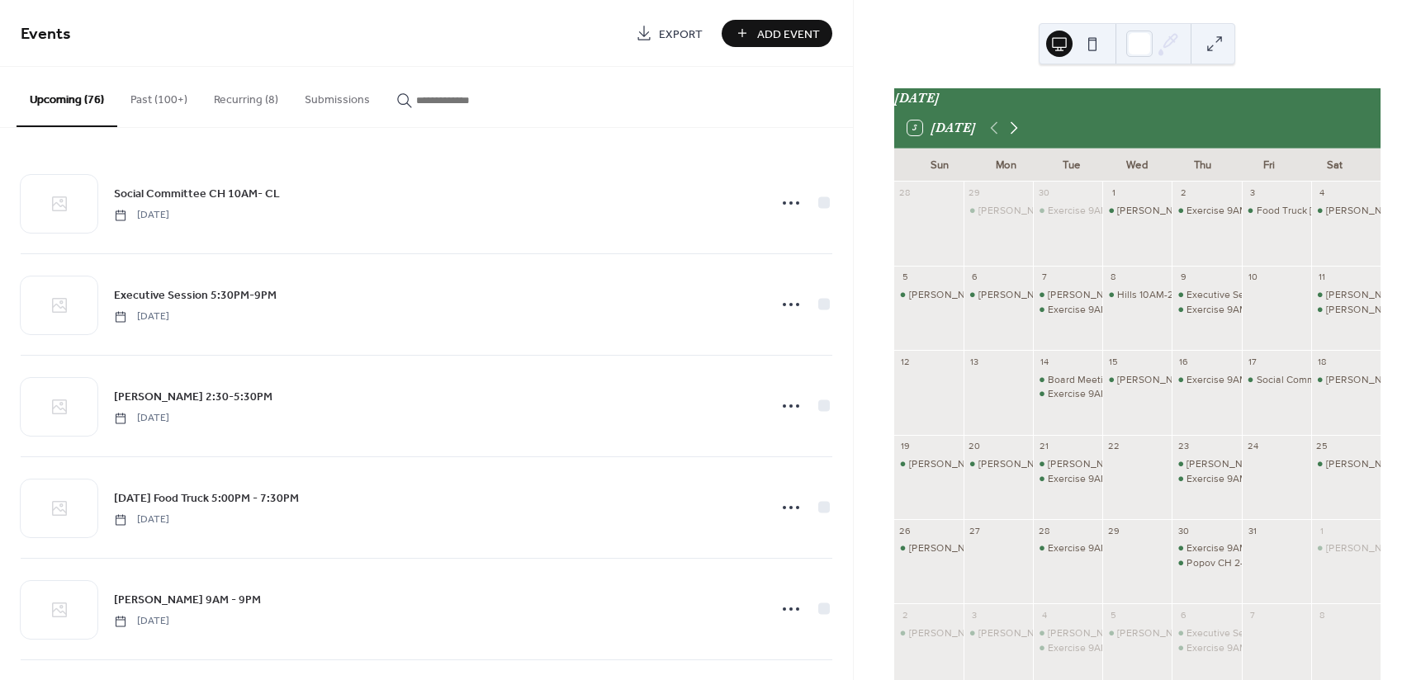
click at [1013, 134] on icon at bounding box center [1014, 128] width 20 height 20
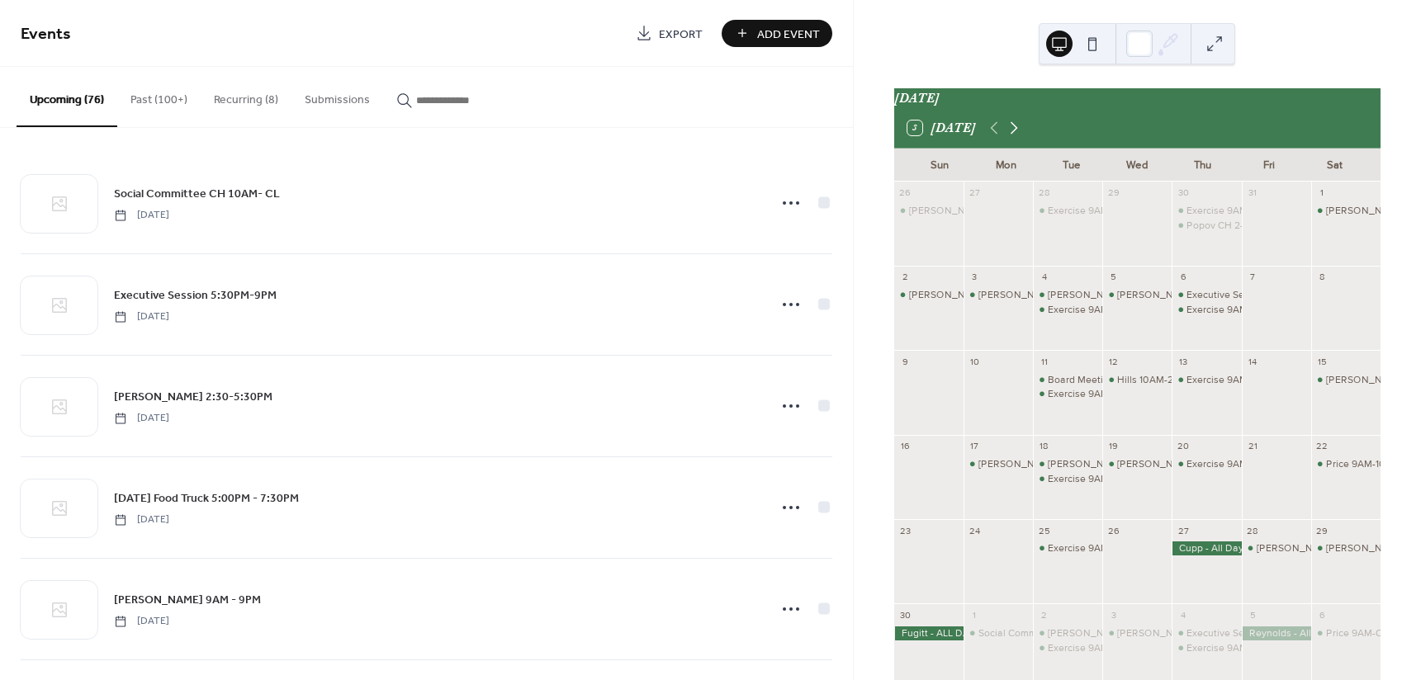
click at [1013, 134] on icon at bounding box center [1014, 128] width 20 height 20
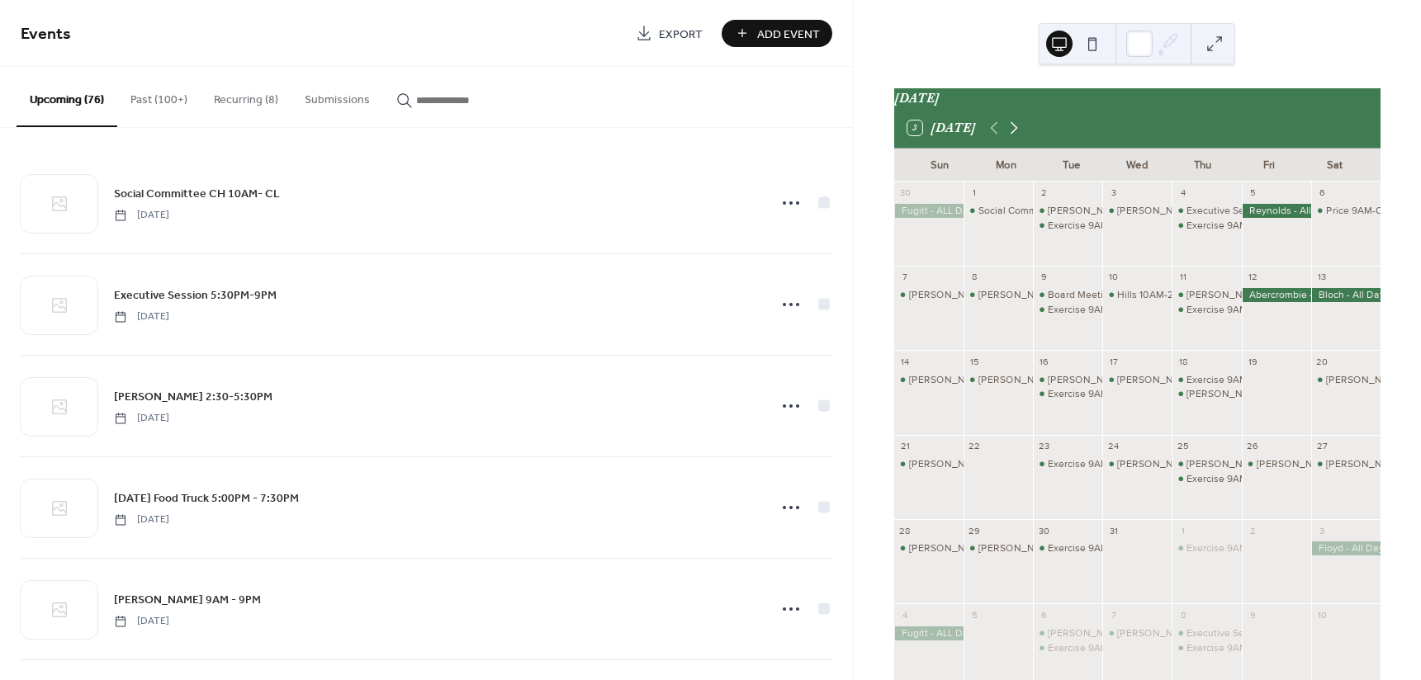
click at [1013, 134] on icon at bounding box center [1014, 128] width 20 height 20
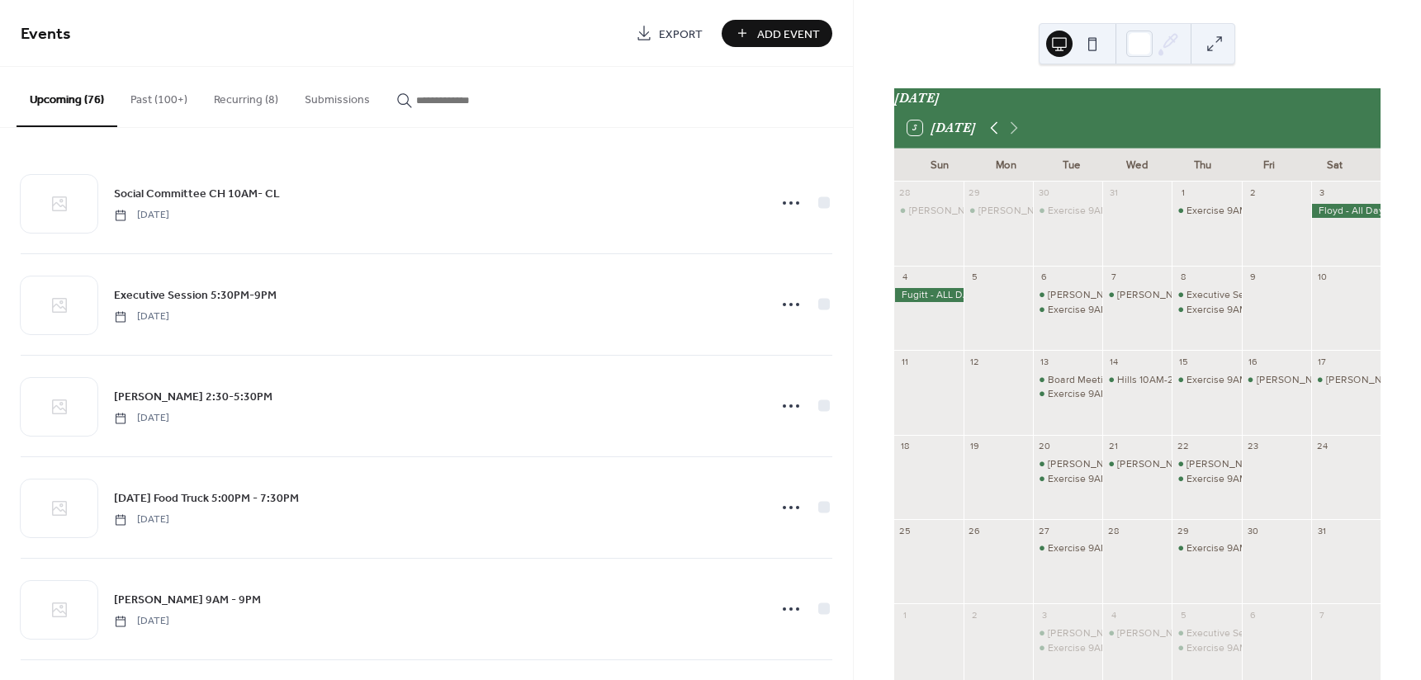
click at [992, 134] on icon at bounding box center [994, 128] width 20 height 20
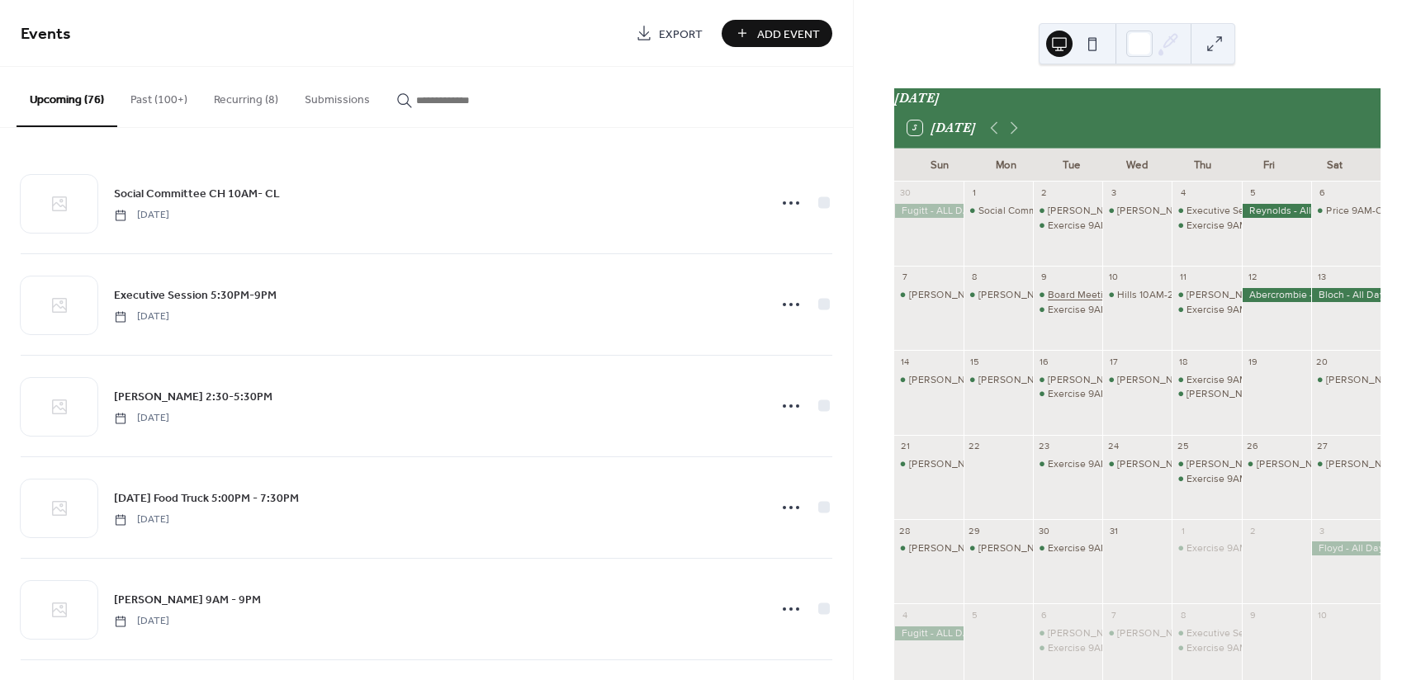
click at [1080, 300] on div "Board Meeting 5PM-9PM" at bounding box center [1105, 295] width 114 height 14
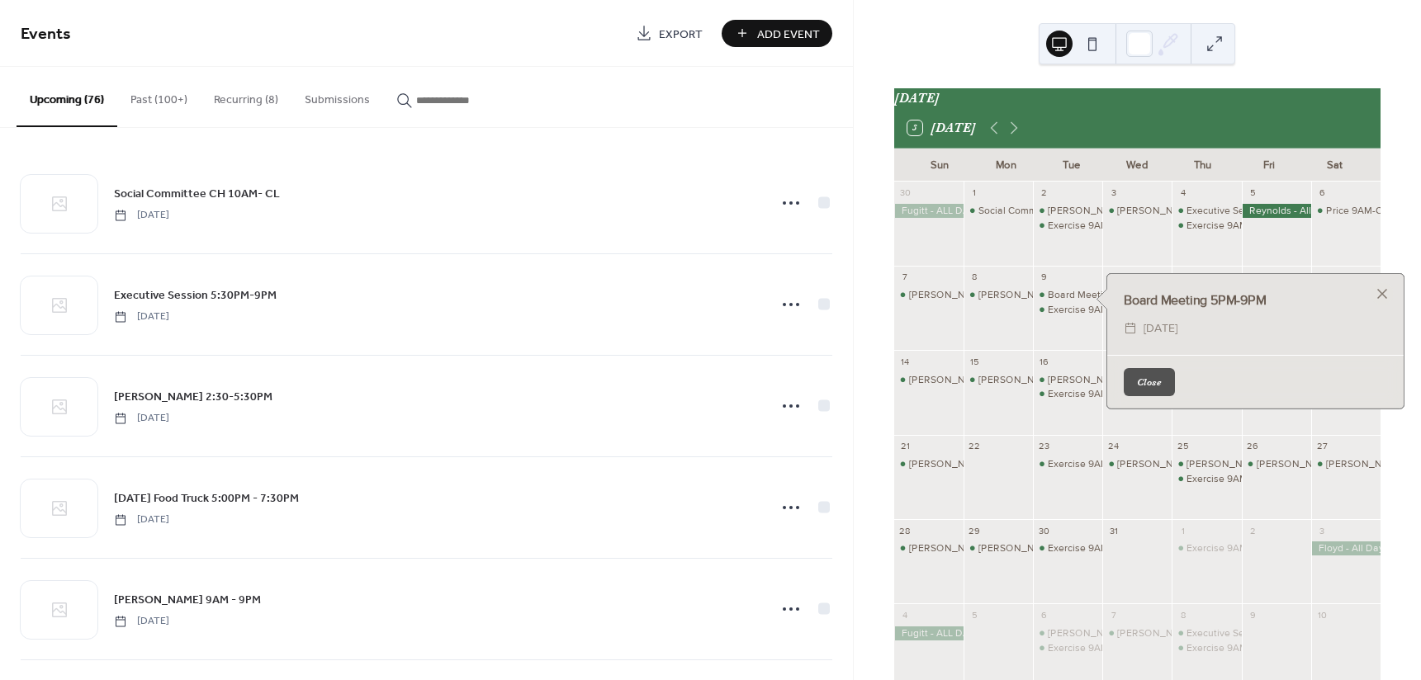
click at [1150, 372] on button "Close" at bounding box center [1149, 382] width 51 height 28
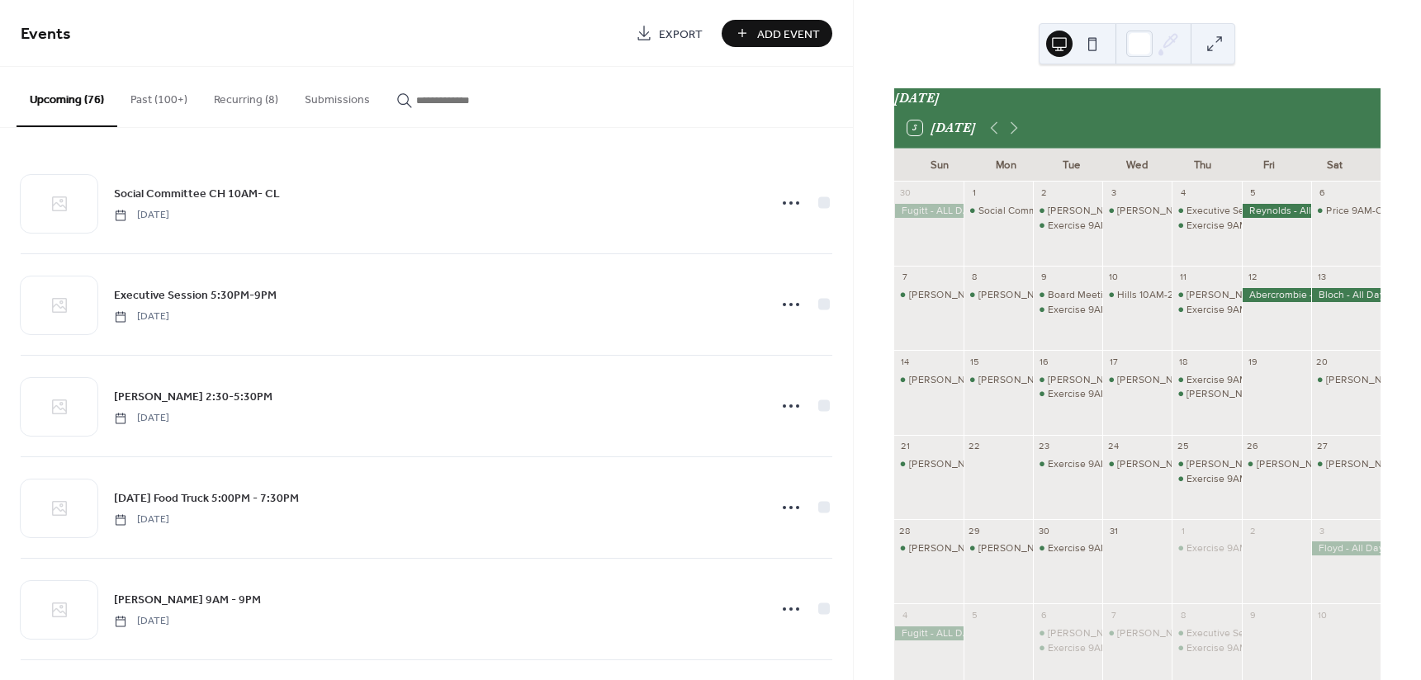
click at [774, 26] on span "Add Event" at bounding box center [788, 34] width 63 height 17
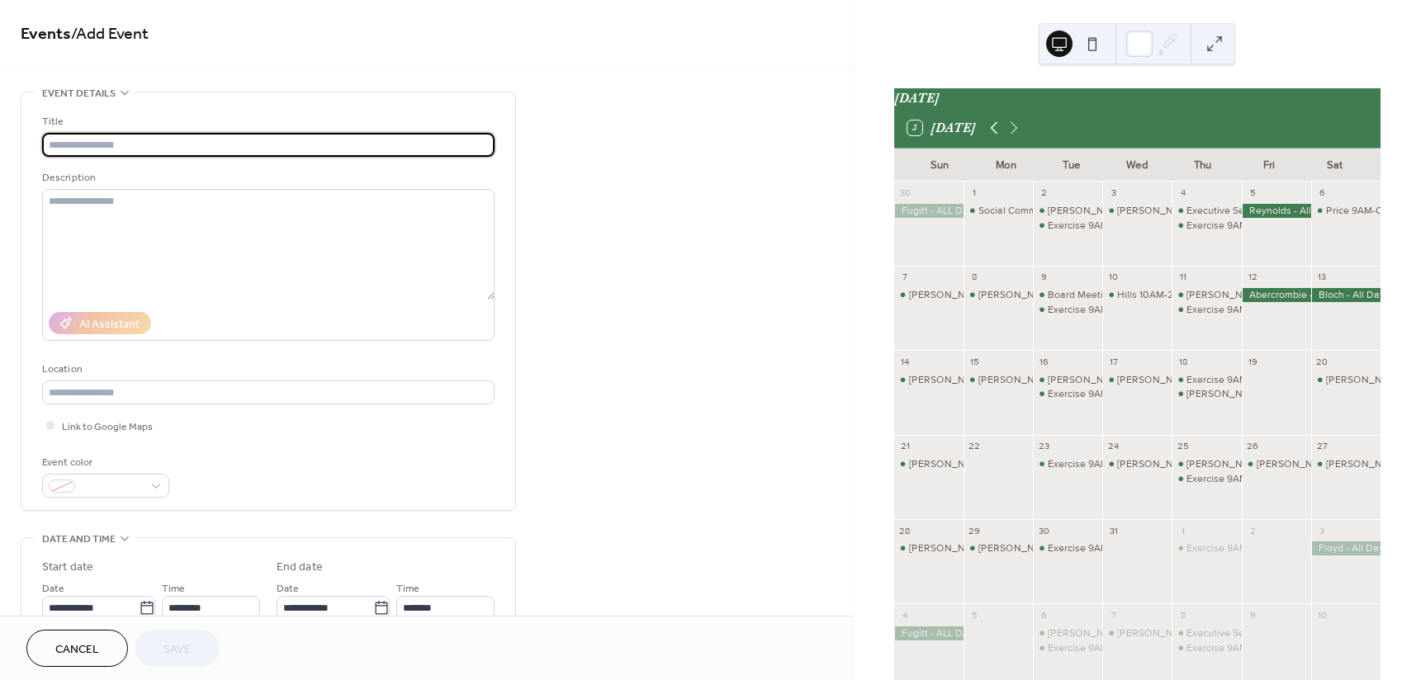
click at [993, 130] on icon at bounding box center [994, 128] width 20 height 20
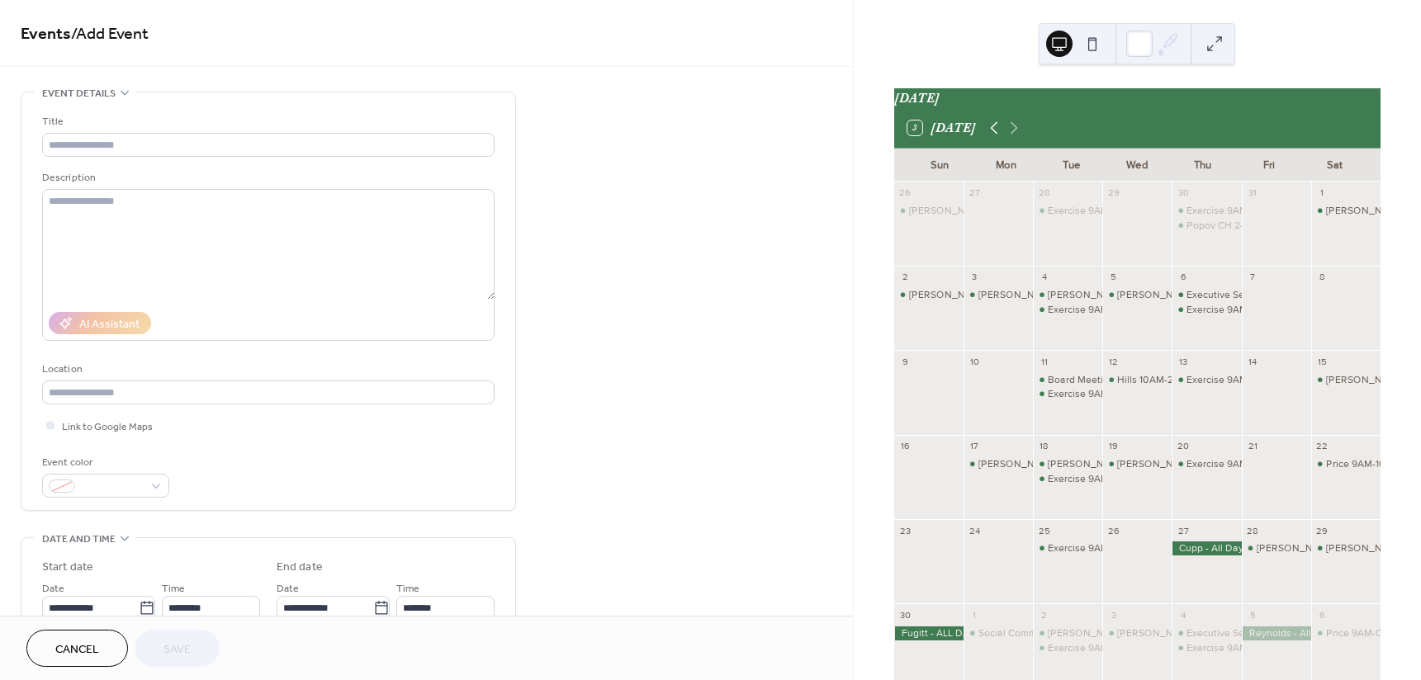
click at [993, 130] on icon at bounding box center [994, 128] width 20 height 20
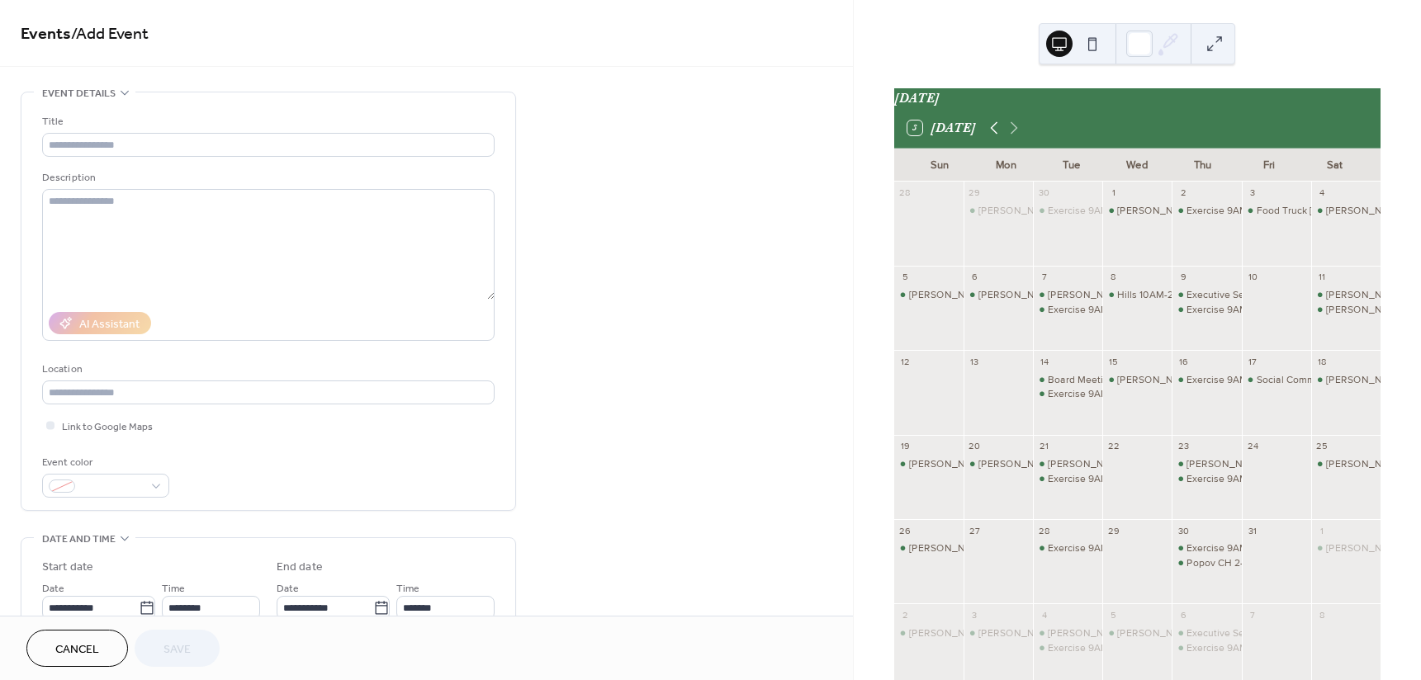
click at [993, 130] on icon at bounding box center [994, 128] width 20 height 20
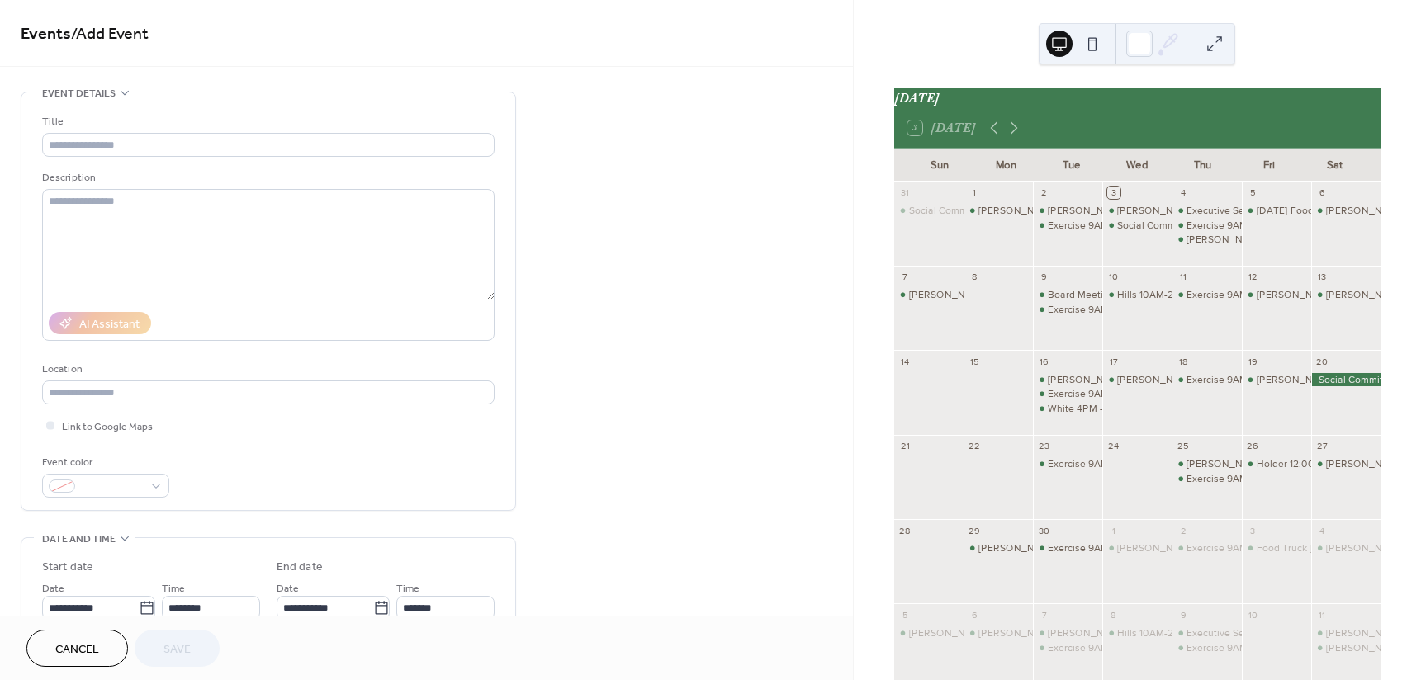
click at [96, 647] on span "Cancel" at bounding box center [77, 650] width 44 height 17
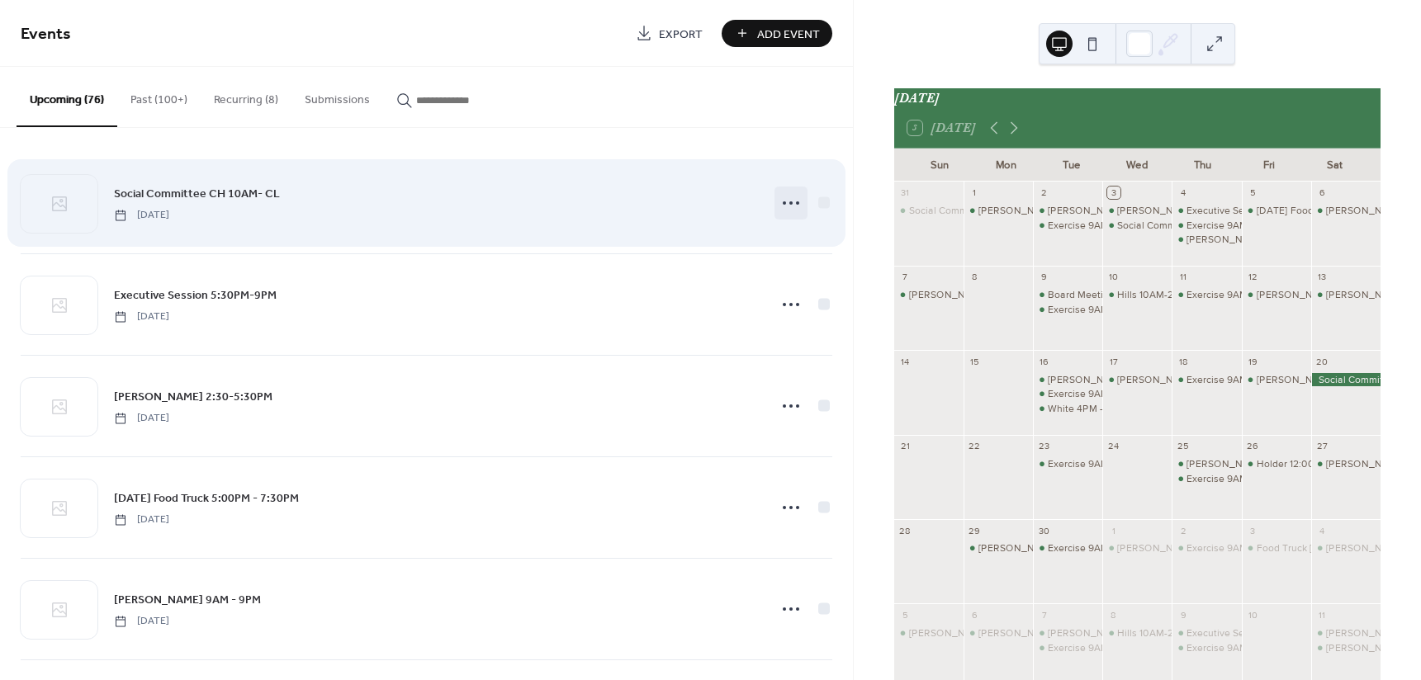
click at [789, 202] on circle at bounding box center [790, 202] width 3 height 3
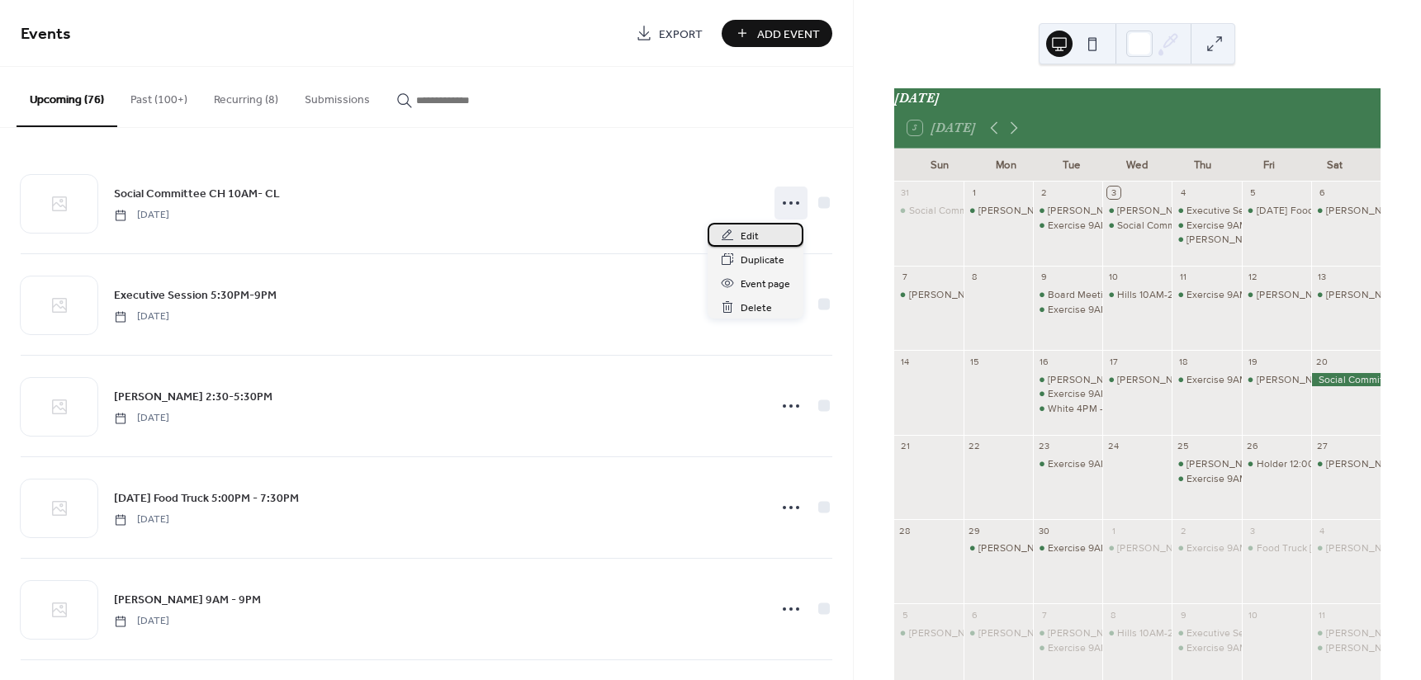
click at [762, 234] on div "Edit" at bounding box center [756, 235] width 96 height 24
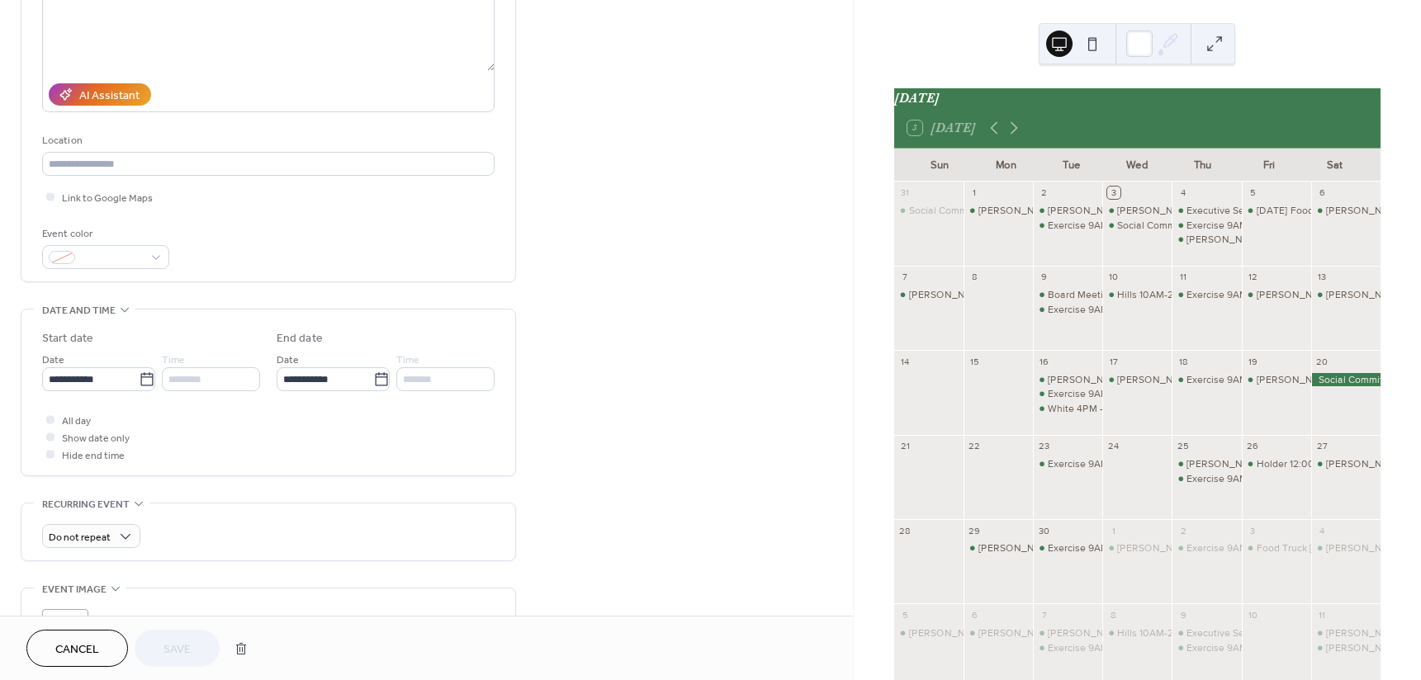
scroll to position [262, 0]
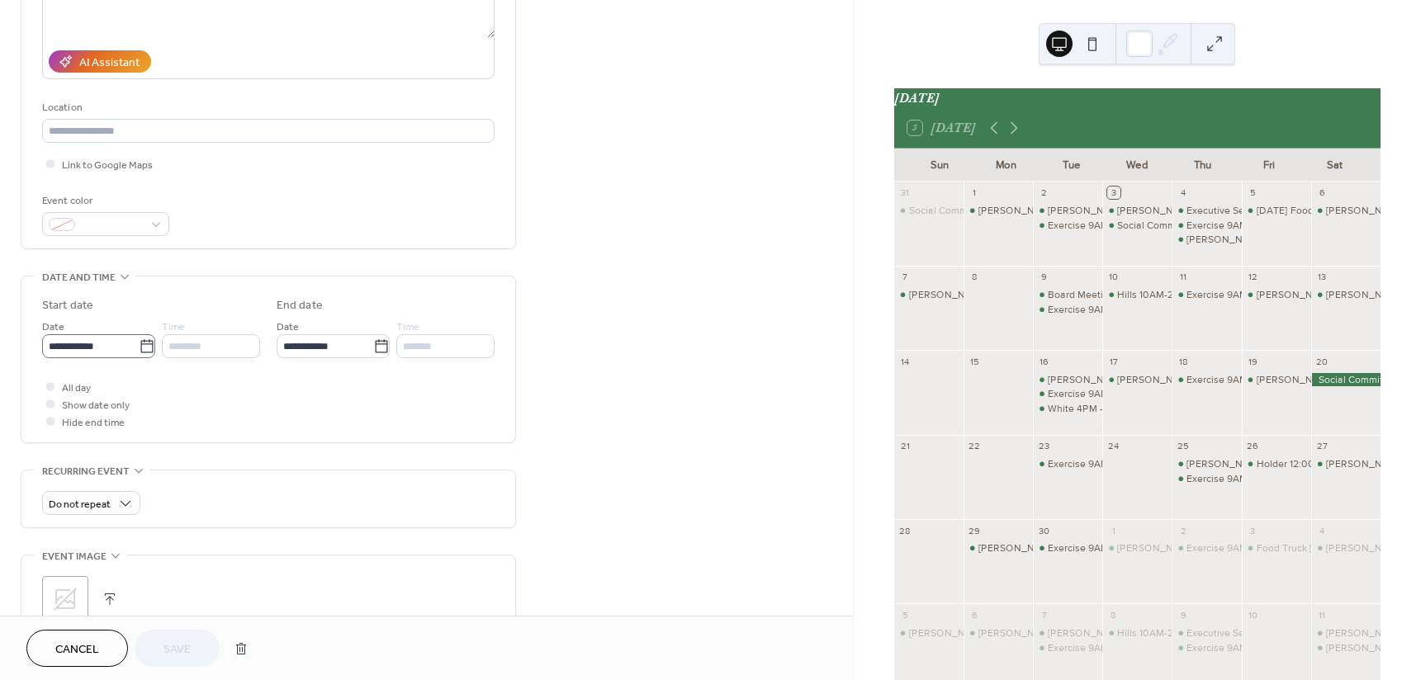
click at [144, 346] on icon at bounding box center [147, 347] width 17 height 17
click at [139, 346] on input "**********" at bounding box center [90, 346] width 97 height 24
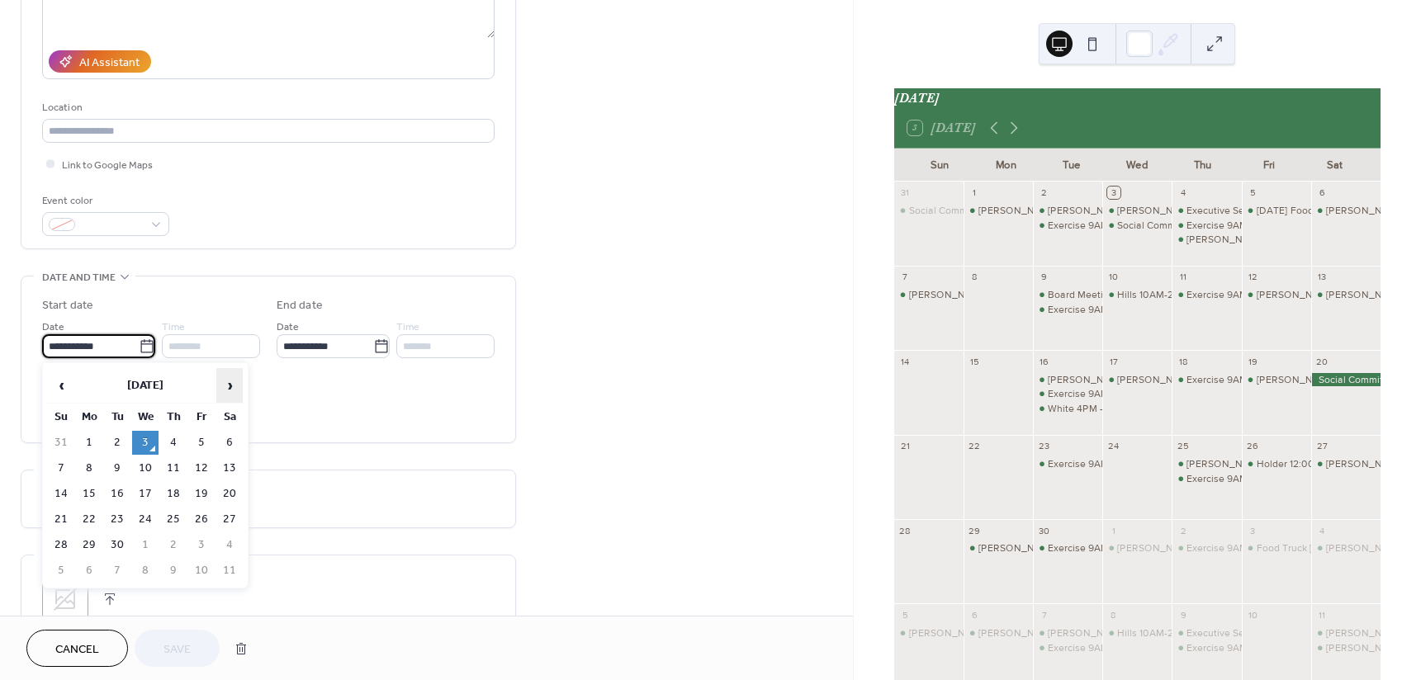
click at [224, 380] on span "›" at bounding box center [229, 385] width 25 height 33
click at [224, 381] on span "›" at bounding box center [229, 385] width 25 height 33
click at [115, 462] on td "9" at bounding box center [117, 469] width 26 height 24
type input "**********"
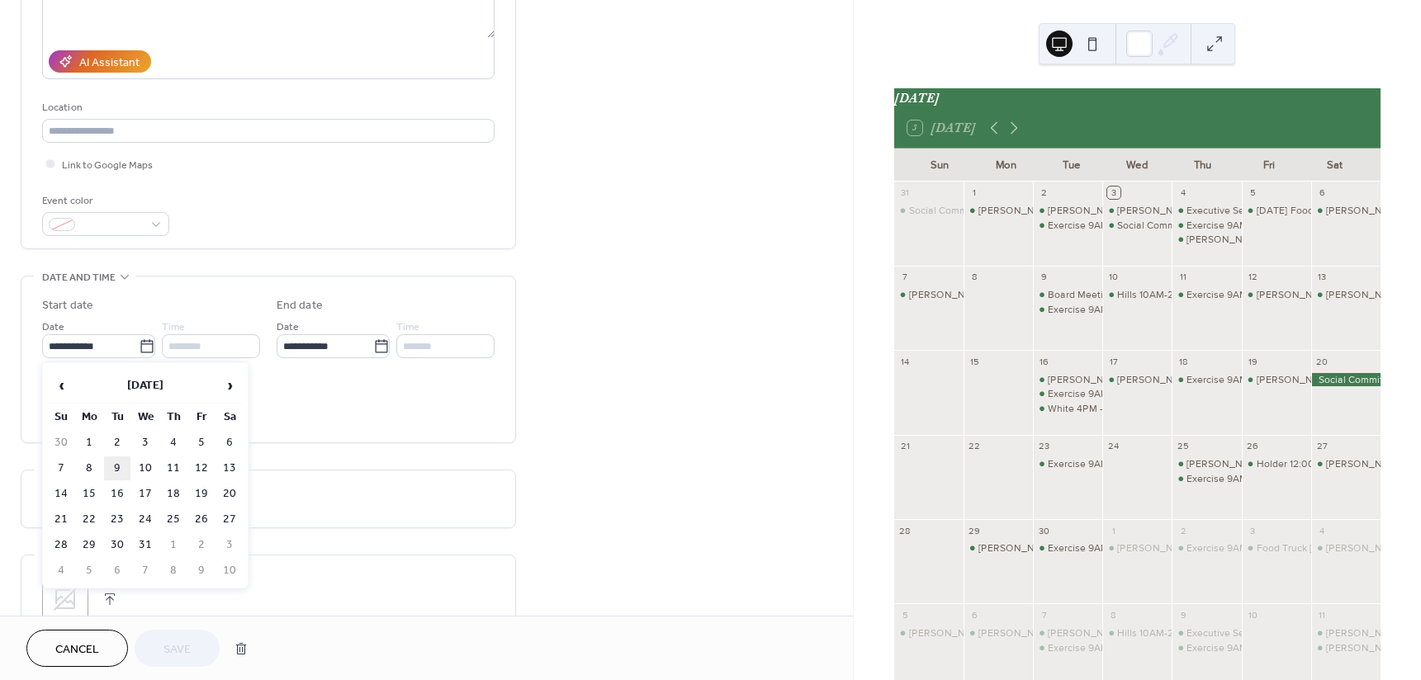
type input "**********"
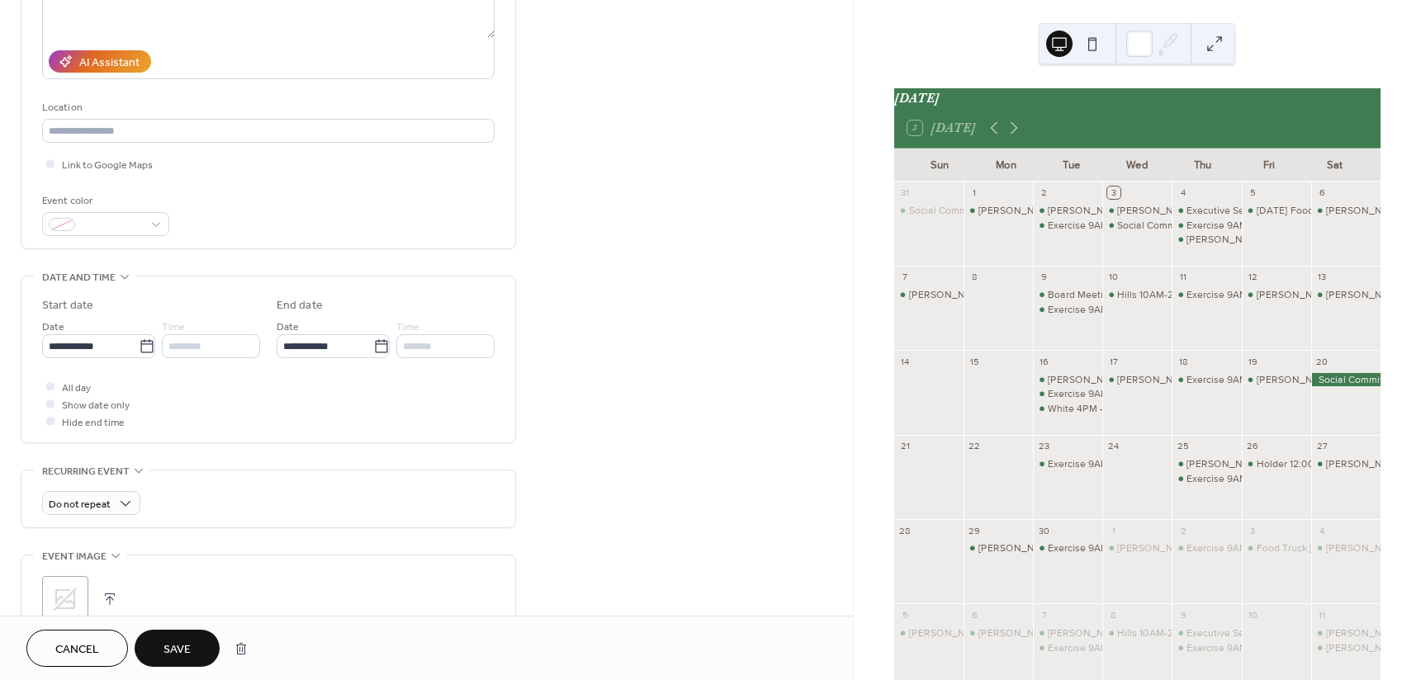
click at [174, 645] on span "Save" at bounding box center [177, 650] width 27 height 17
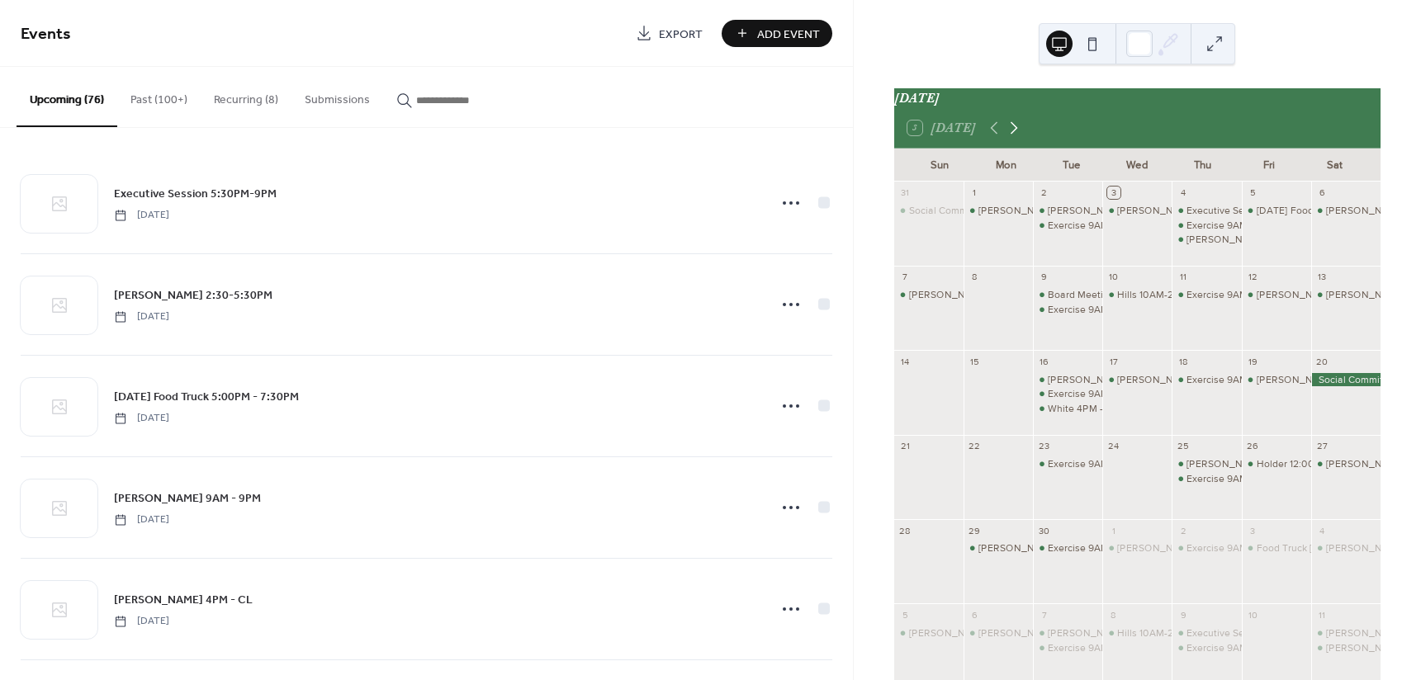
click at [1013, 135] on icon at bounding box center [1014, 128] width 7 height 12
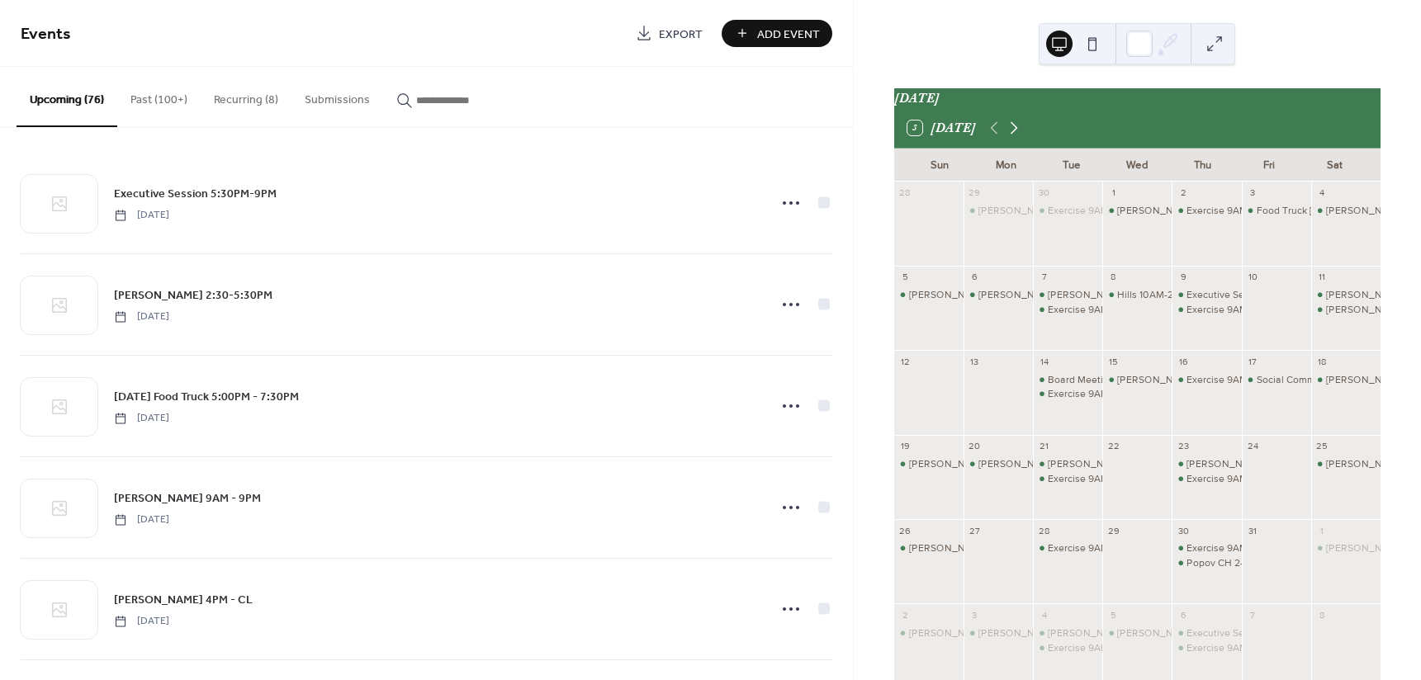
click at [1015, 134] on icon at bounding box center [1014, 128] width 20 height 20
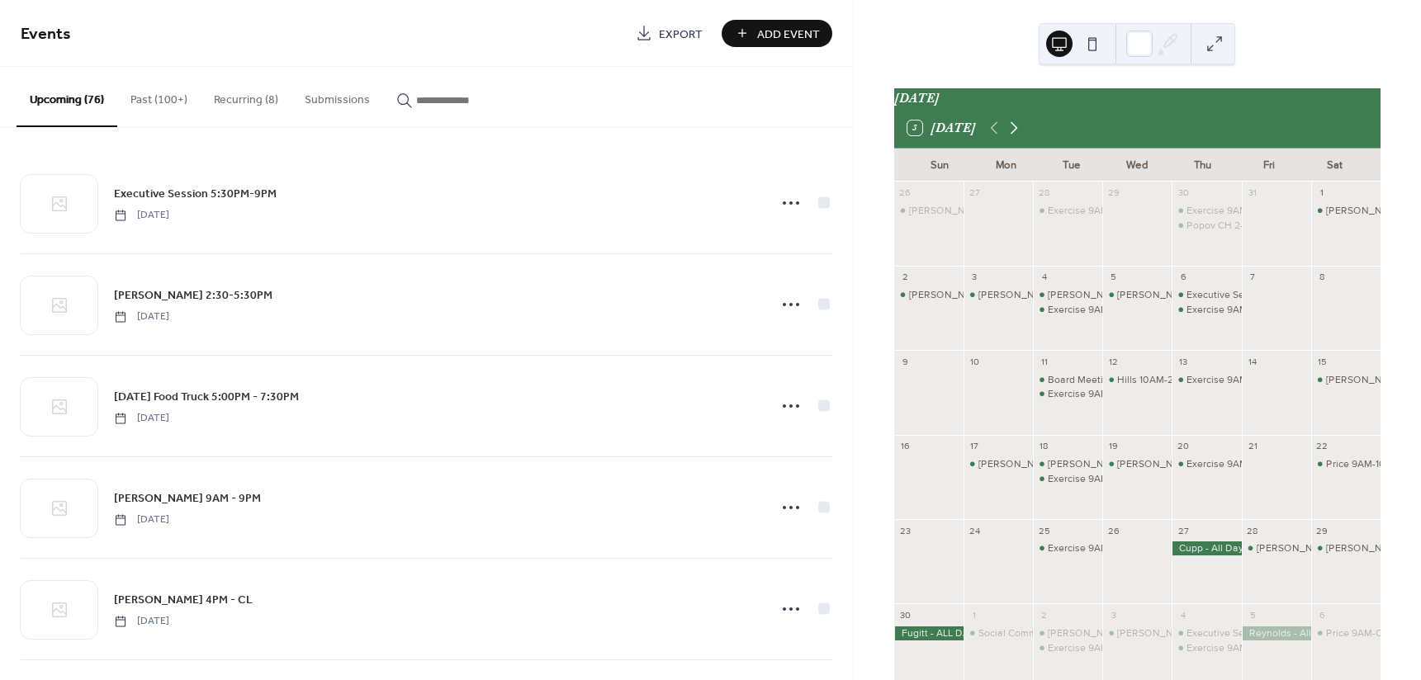
click at [1018, 131] on icon at bounding box center [1014, 128] width 20 height 20
